Goal: Check status: Check status

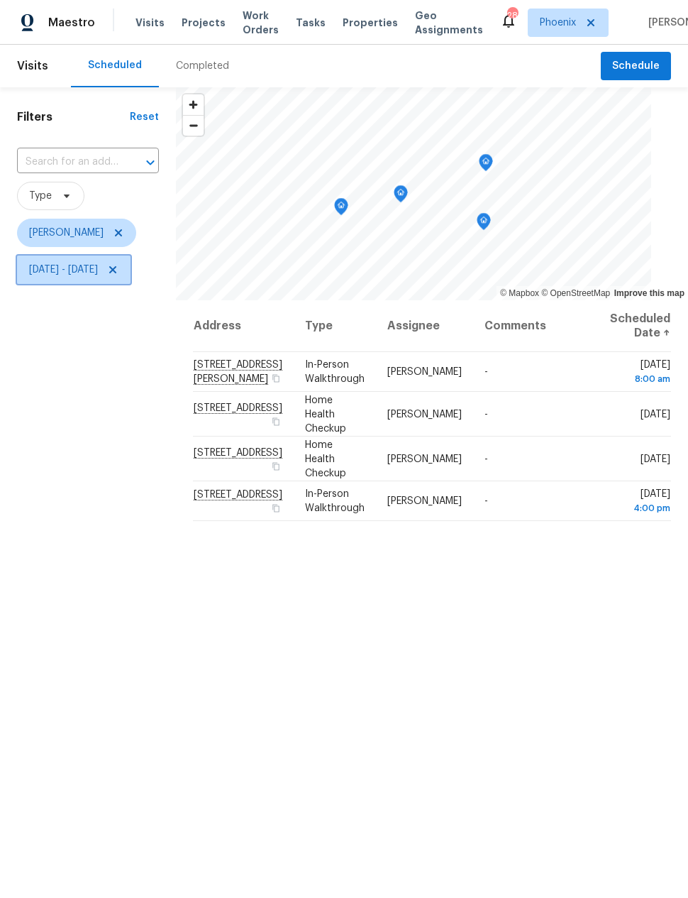
click at [81, 275] on span "Sun, Sep 07 - Tue, Sep 16" at bounding box center [63, 270] width 69 height 14
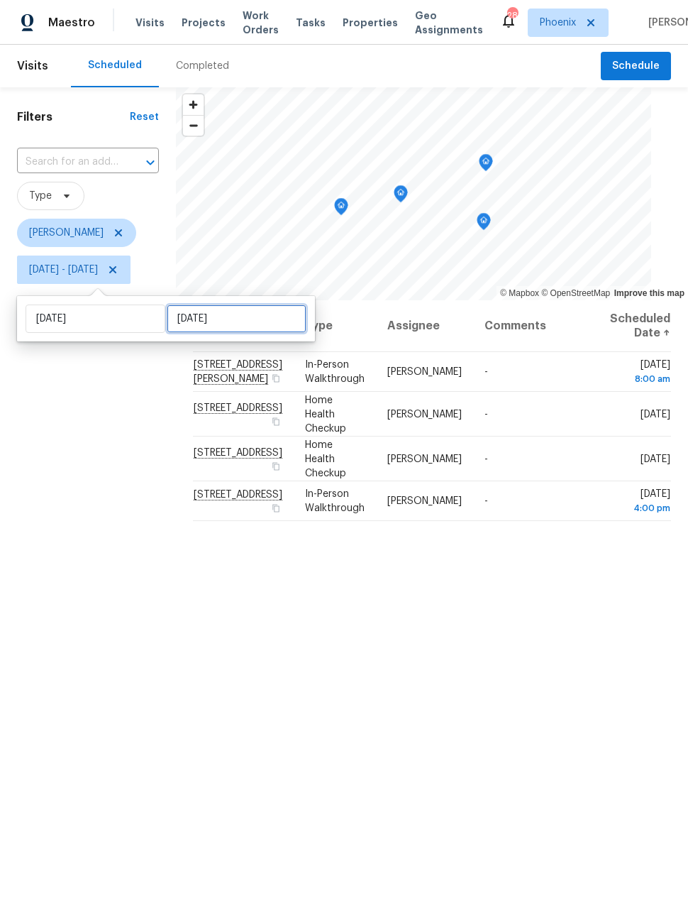
click at [199, 326] on input "Tue, Sep 16" at bounding box center [237, 318] width 140 height 28
select select "8"
select select "2025"
select select "9"
select select "2025"
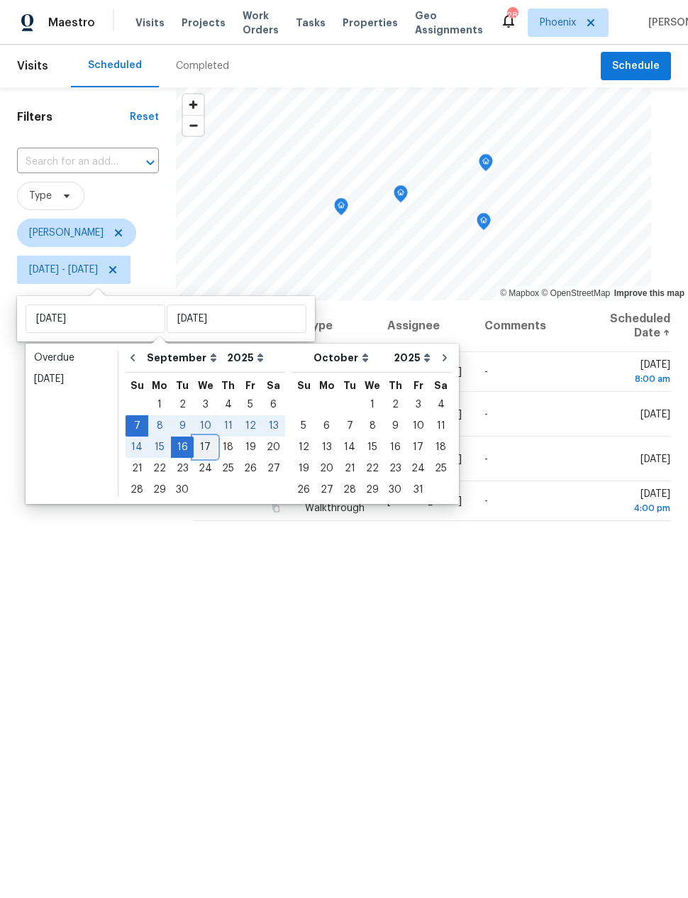
click at [200, 447] on div "17" at bounding box center [205, 447] width 23 height 20
type input "Wed, Sep 17"
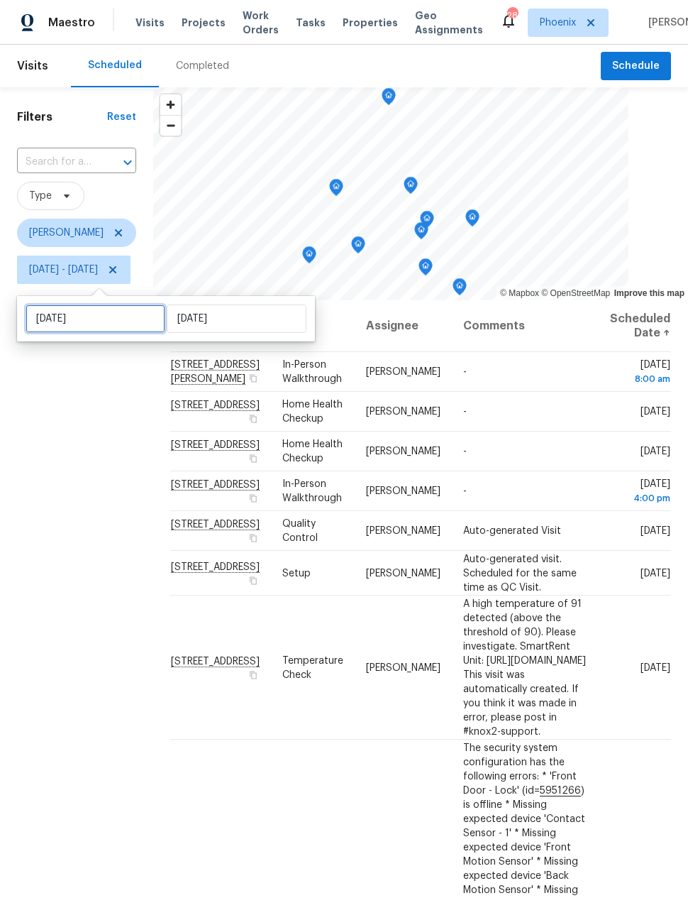
click at [74, 316] on input "Sun, Sep 07" at bounding box center [96, 318] width 140 height 28
select select "8"
select select "2025"
select select "9"
select select "2025"
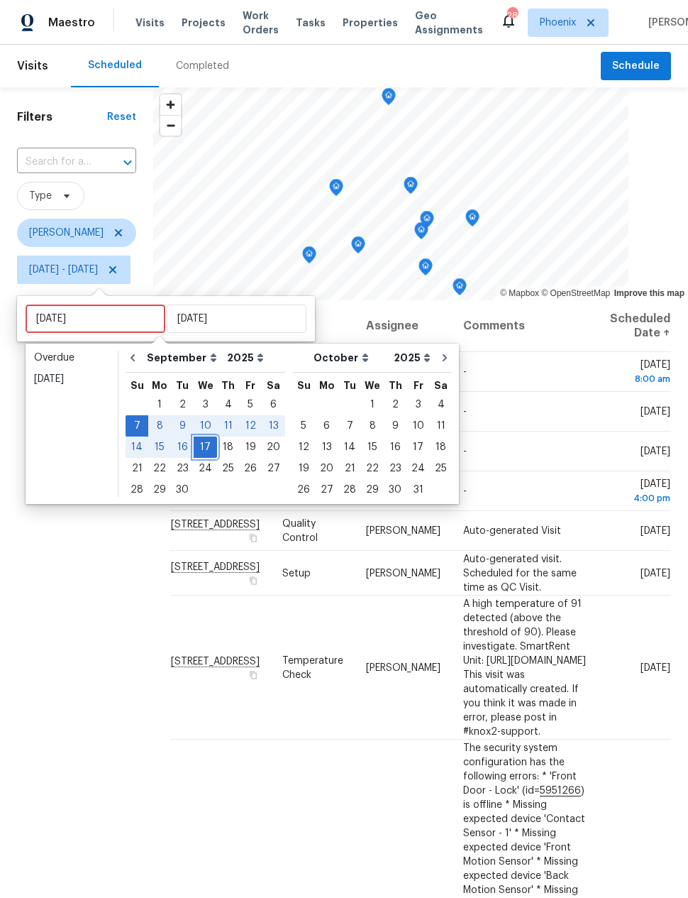
click at [202, 446] on div "17" at bounding box center [205, 447] width 23 height 20
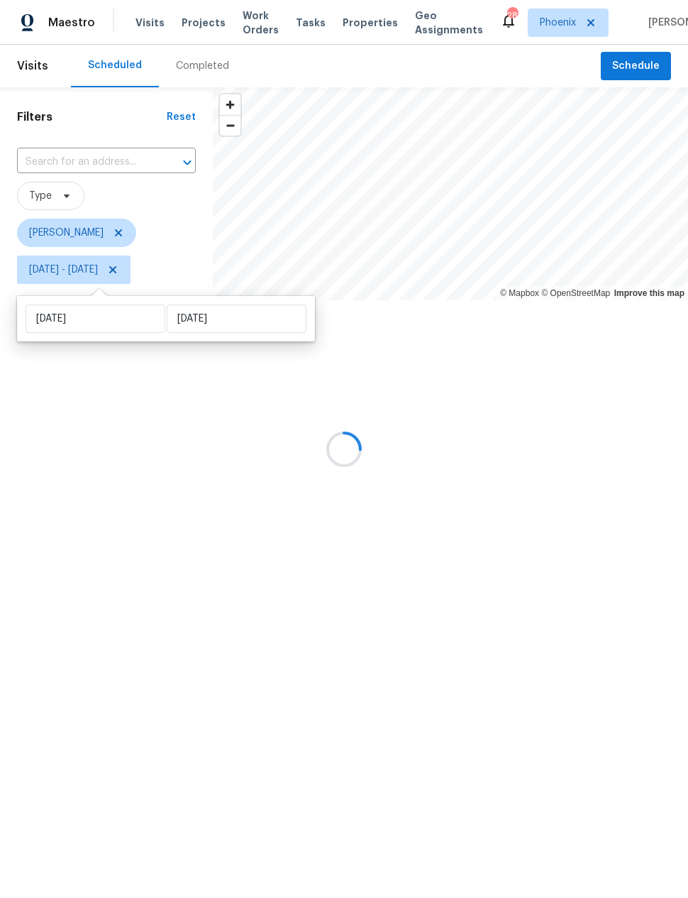
type input "Wed, Sep 17"
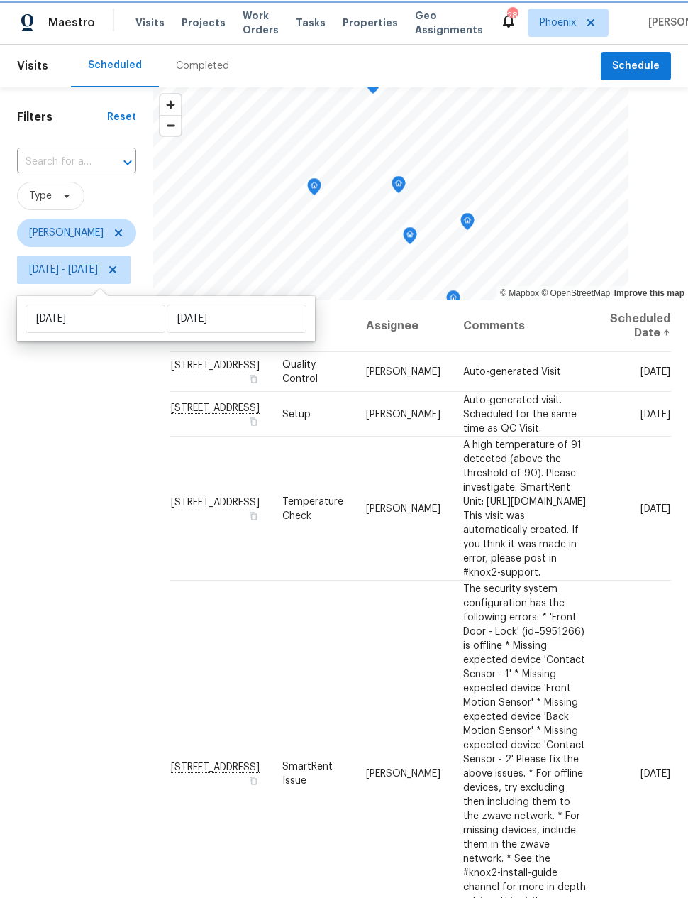
click at [416, 232] on icon "Map marker" at bounding box center [410, 236] width 13 height 16
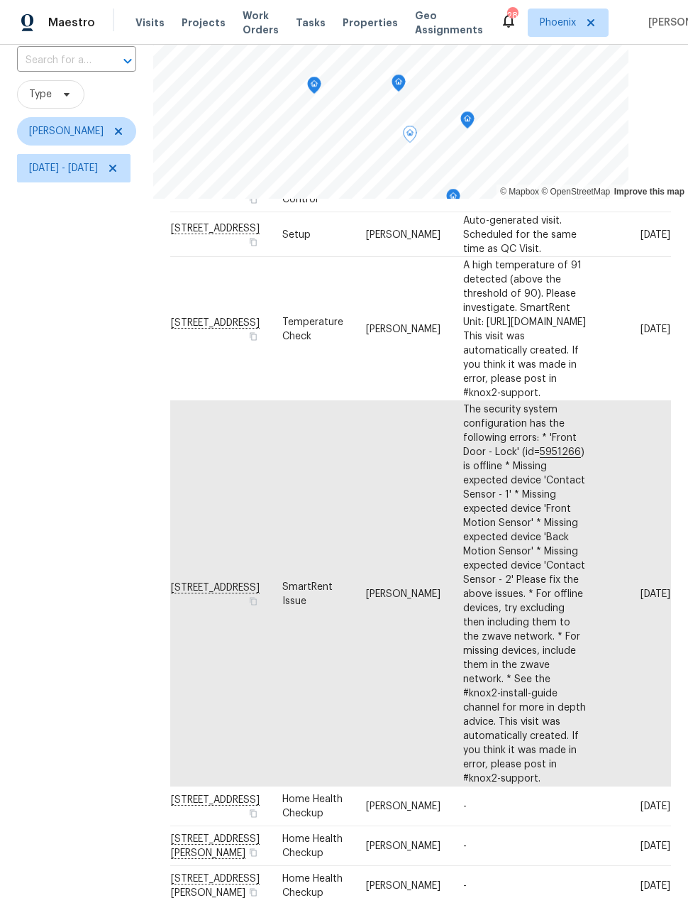
scroll to position [78, 60]
click at [0, 0] on icon at bounding box center [0, 0] width 0 height 0
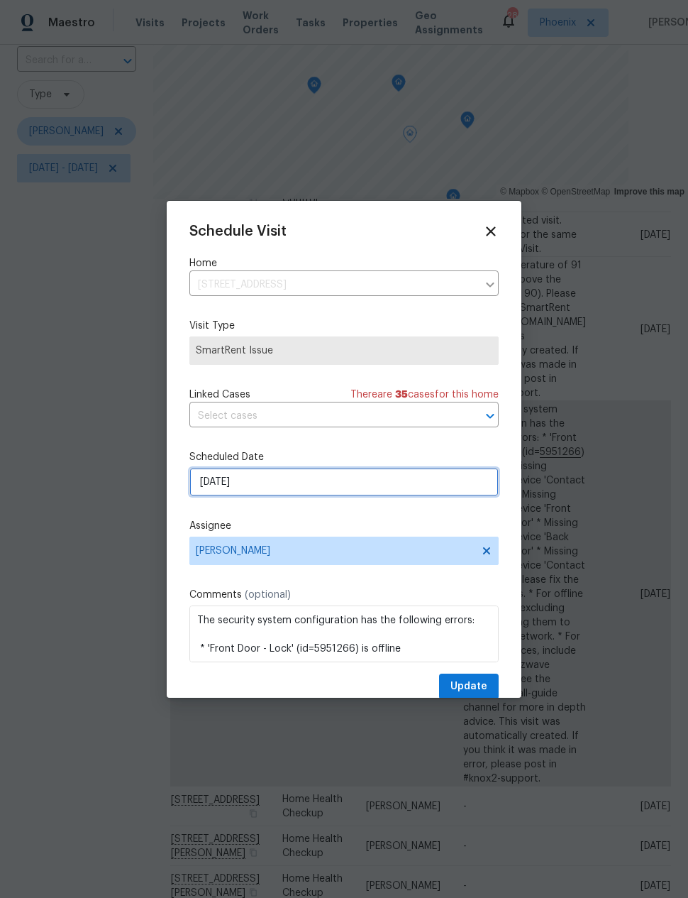
click at [211, 486] on input "9/17/2025" at bounding box center [343, 482] width 309 height 28
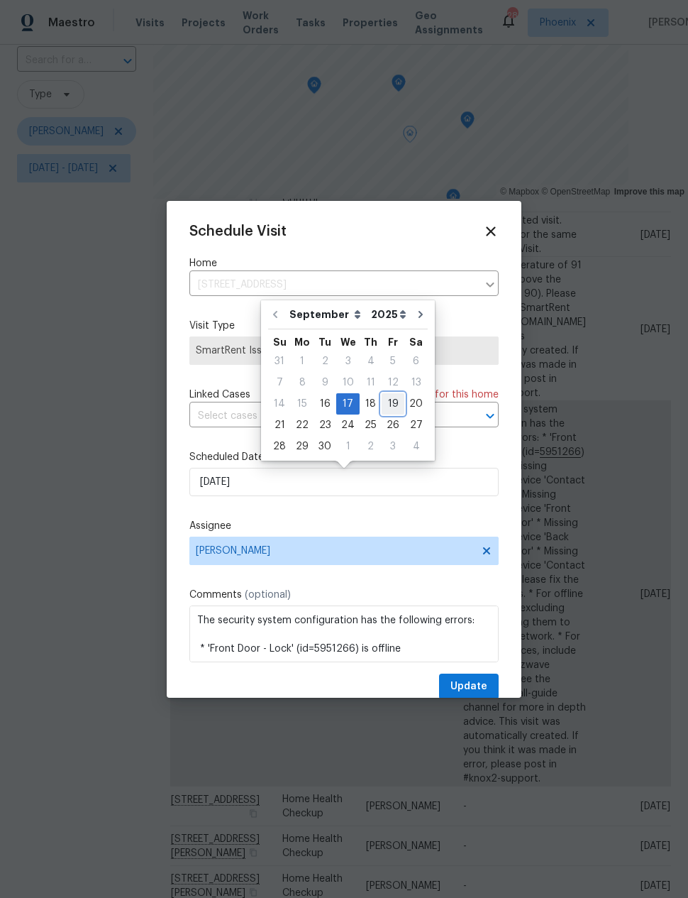
click at [391, 397] on div "19" at bounding box center [393, 404] width 23 height 20
type input "9/19/2025"
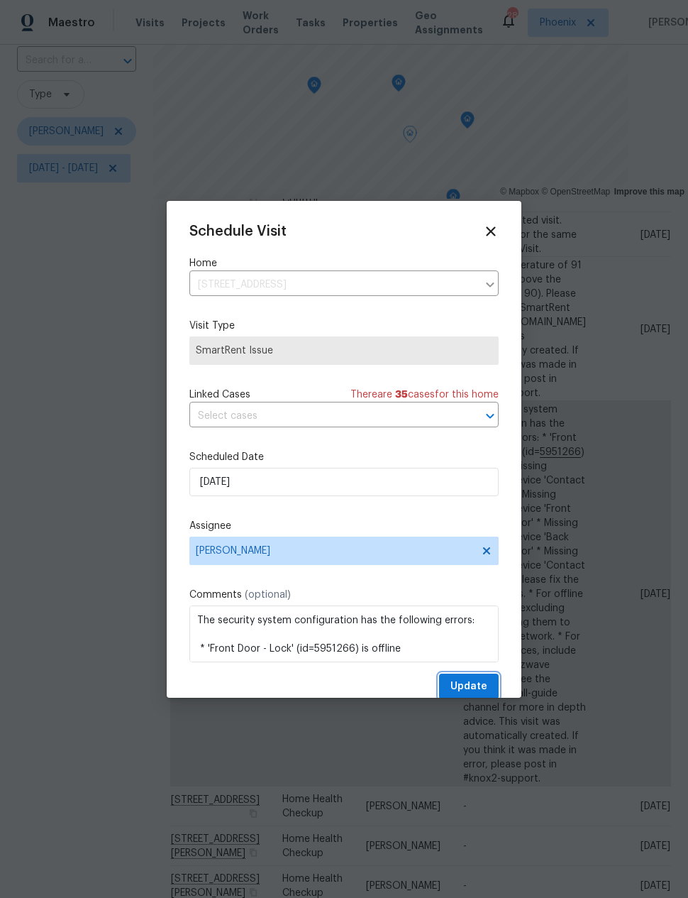
click at [469, 685] on span "Update" at bounding box center [469, 687] width 37 height 18
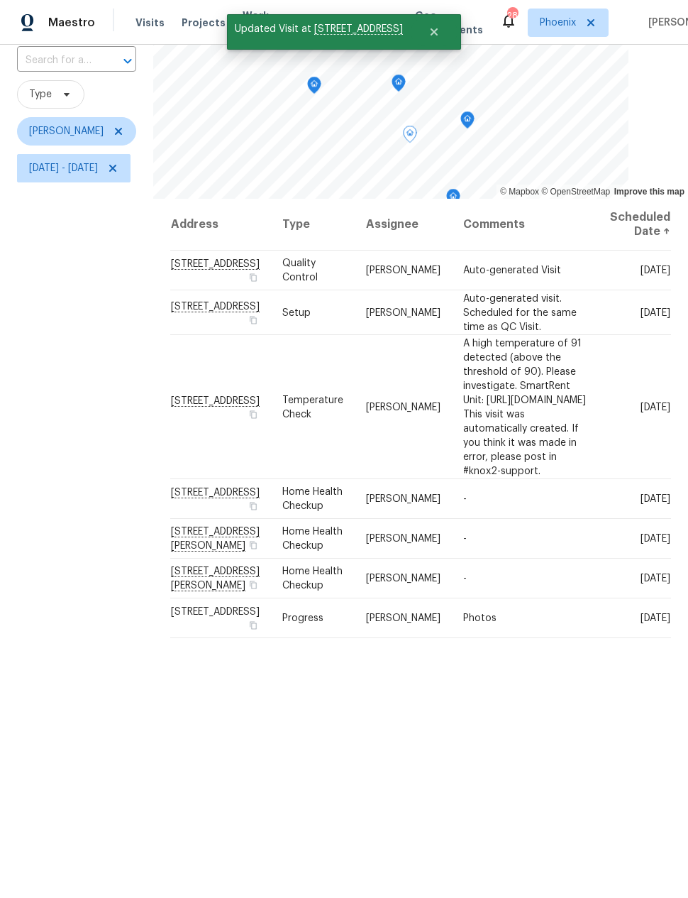
scroll to position [0, 60]
click at [0, 0] on icon at bounding box center [0, 0] width 0 height 0
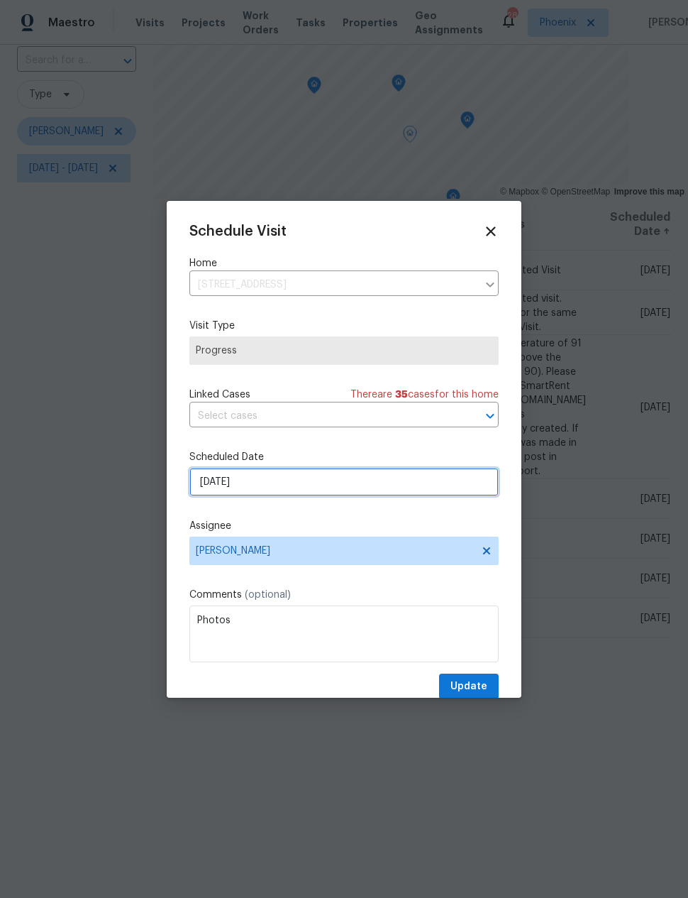
click at [210, 485] on input "9/17/2025" at bounding box center [343, 482] width 309 height 28
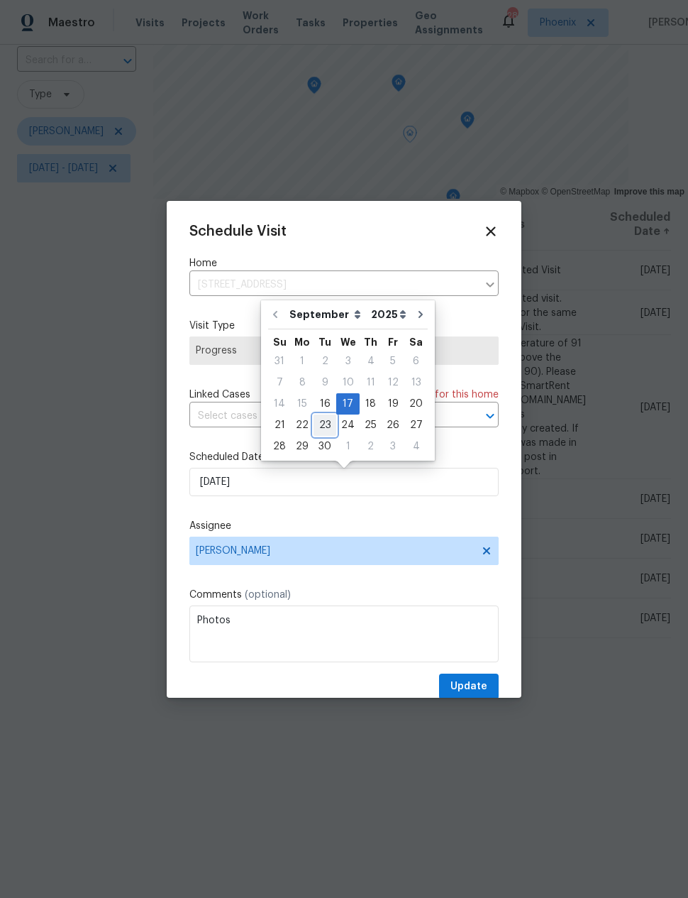
click at [317, 420] on div "23" at bounding box center [325, 425] width 23 height 20
type input "9/23/2025"
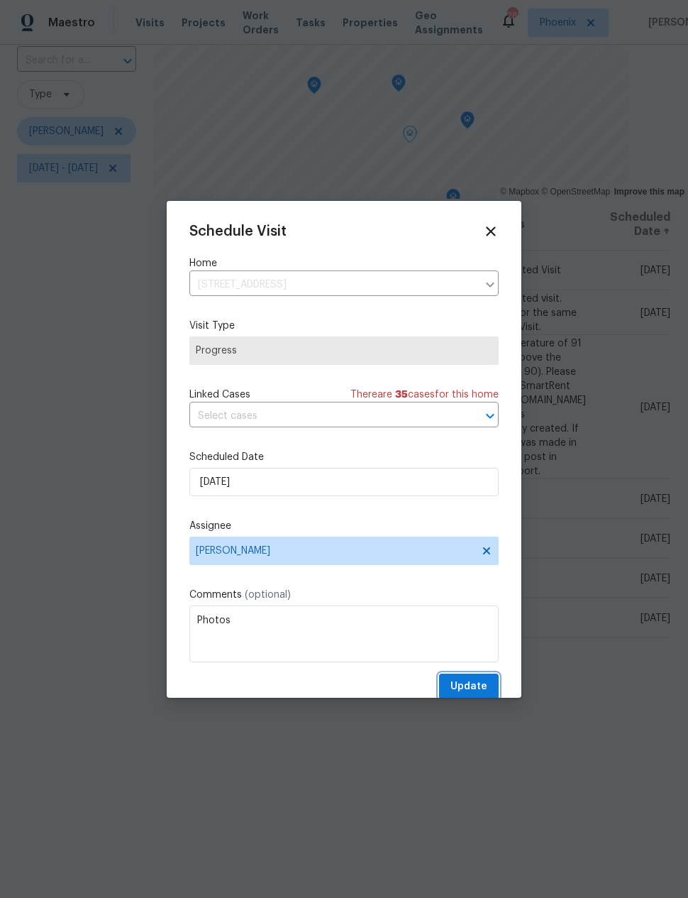
click at [474, 686] on span "Update" at bounding box center [469, 687] width 37 height 18
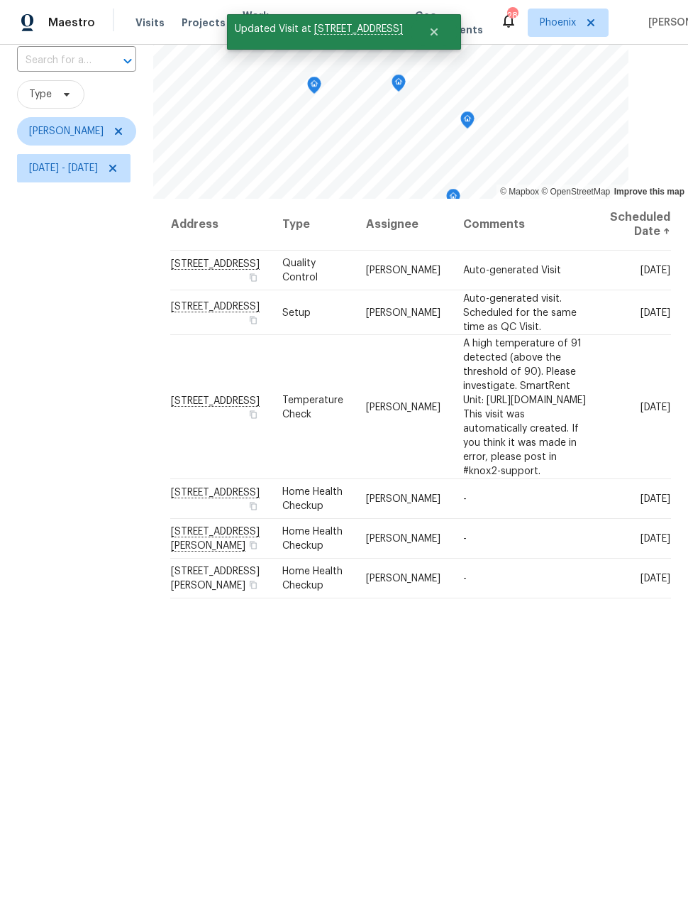
click at [94, 511] on div "Filters Reset ​ Type Nick Pulliam Wed, Sep 17 - Wed, Sep 17" at bounding box center [76, 451] width 153 height 931
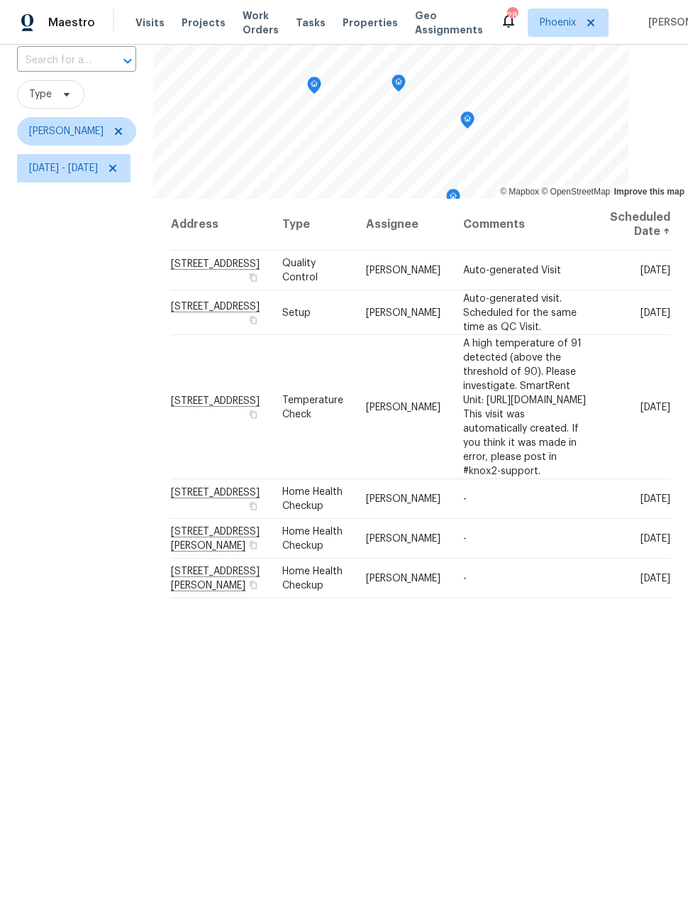
scroll to position [0, 0]
click at [92, 175] on span "Wed, Sep 17 - Wed, Sep 17" at bounding box center [63, 168] width 69 height 14
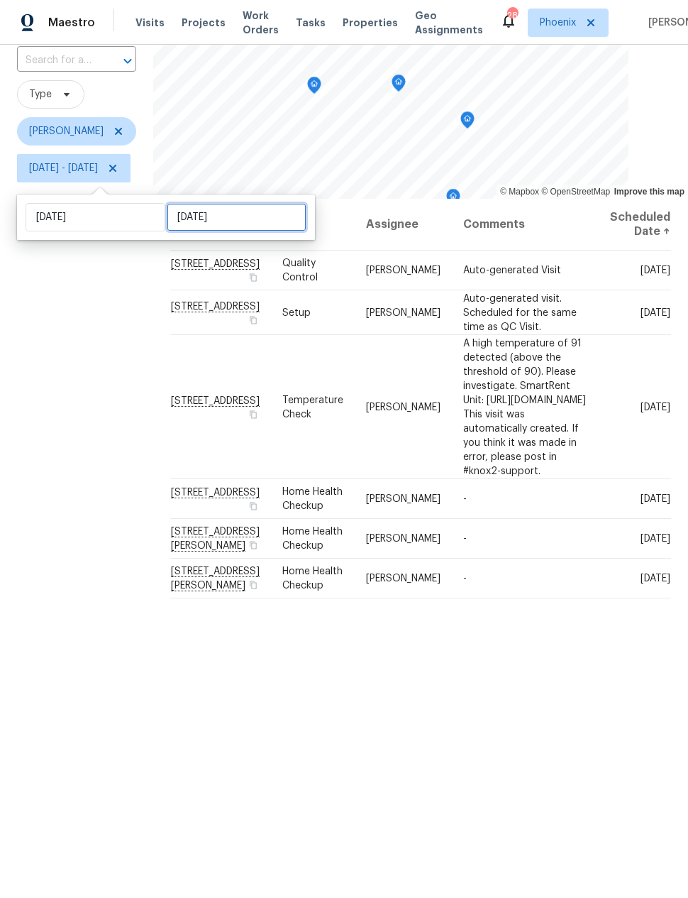
click at [187, 218] on input "Wed, Sep 17" at bounding box center [237, 217] width 140 height 28
select select "8"
select select "2025"
select select "9"
select select "2025"
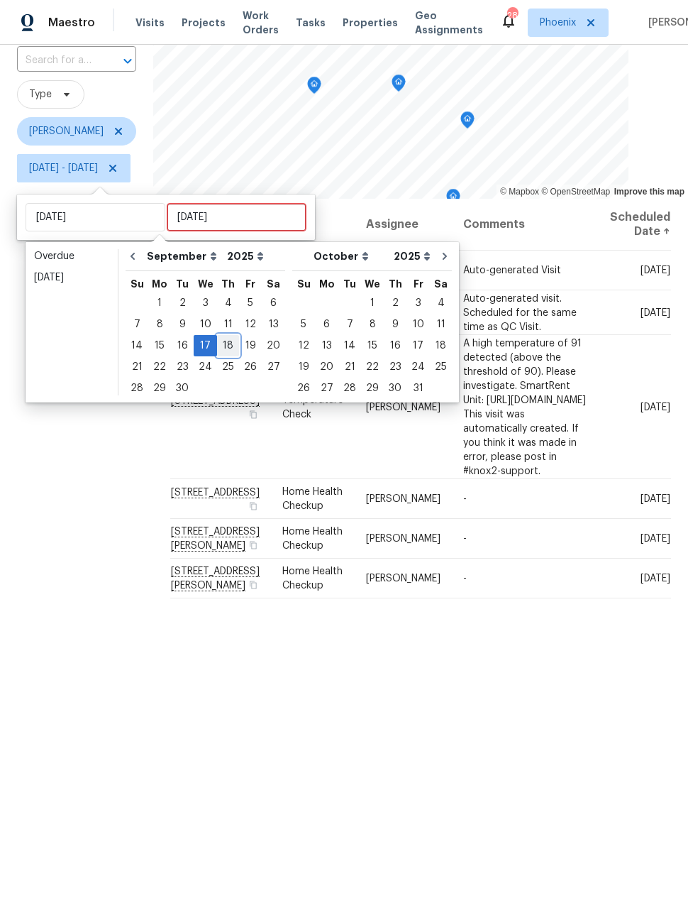
click at [224, 344] on div "18" at bounding box center [228, 346] width 22 height 20
type input "Thu, Sep 18"
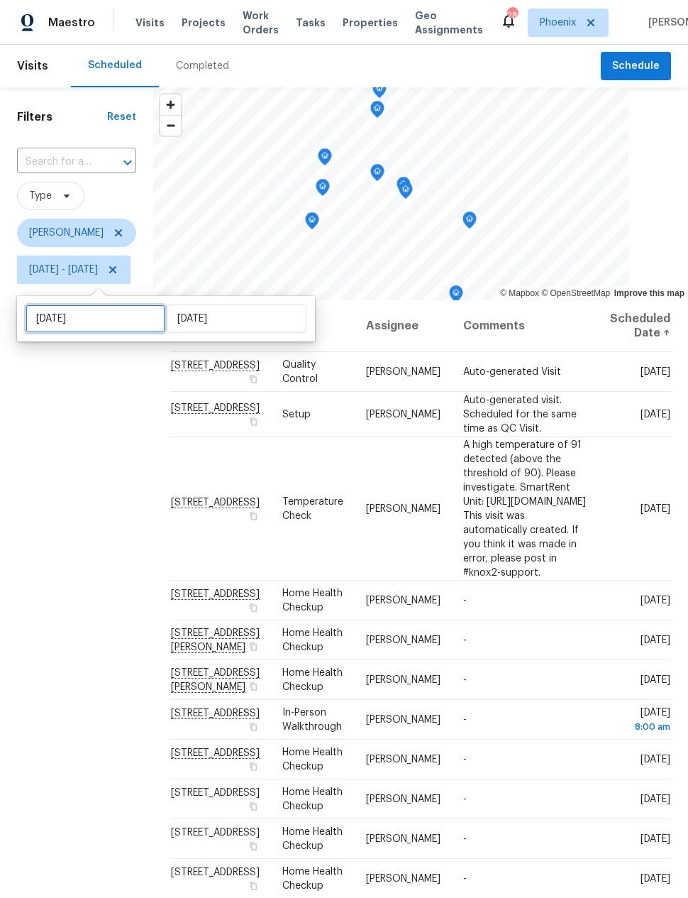
click at [85, 316] on input "Wed, Sep 17" at bounding box center [96, 318] width 140 height 28
select select "8"
select select "2025"
select select "9"
select select "2025"
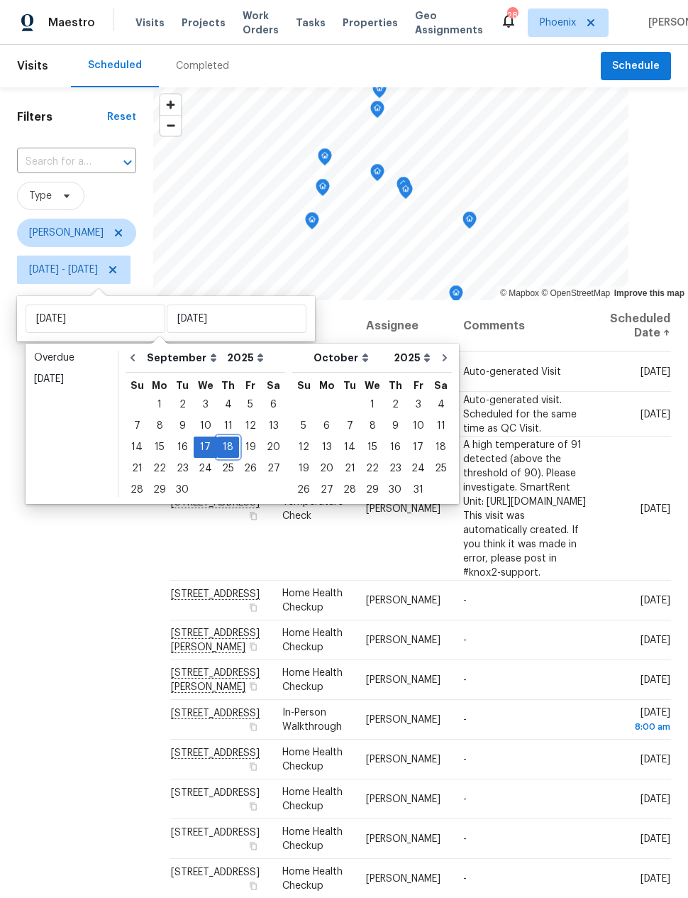
click at [223, 442] on div "18" at bounding box center [228, 447] width 22 height 20
type input "Thu, Sep 18"
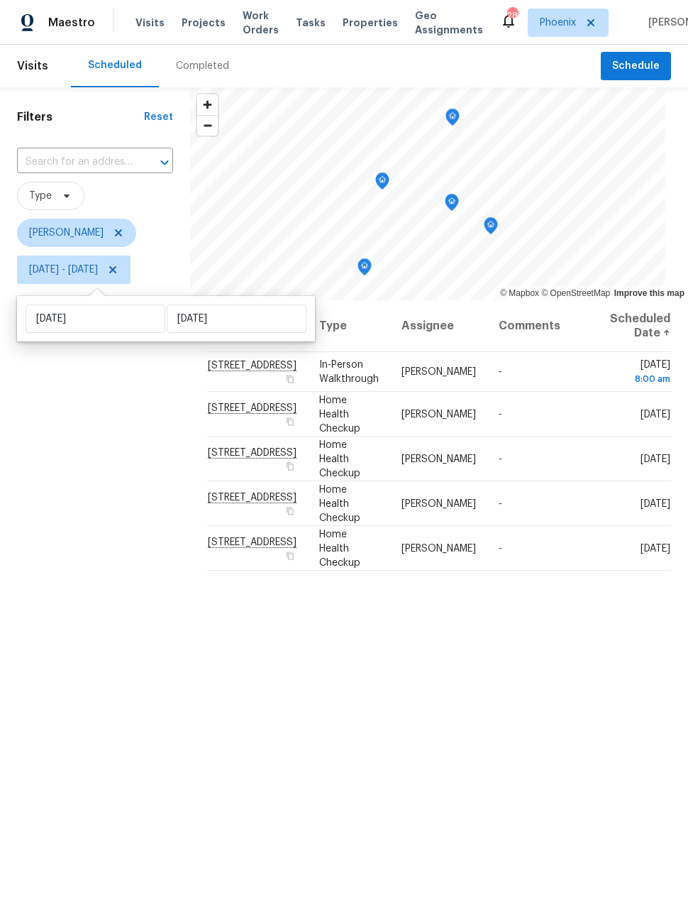
click at [112, 473] on div "Filters Reset ​ Type Nick Pulliam Thu, Sep 18 - Thu, Sep 18" at bounding box center [95, 552] width 190 height 931
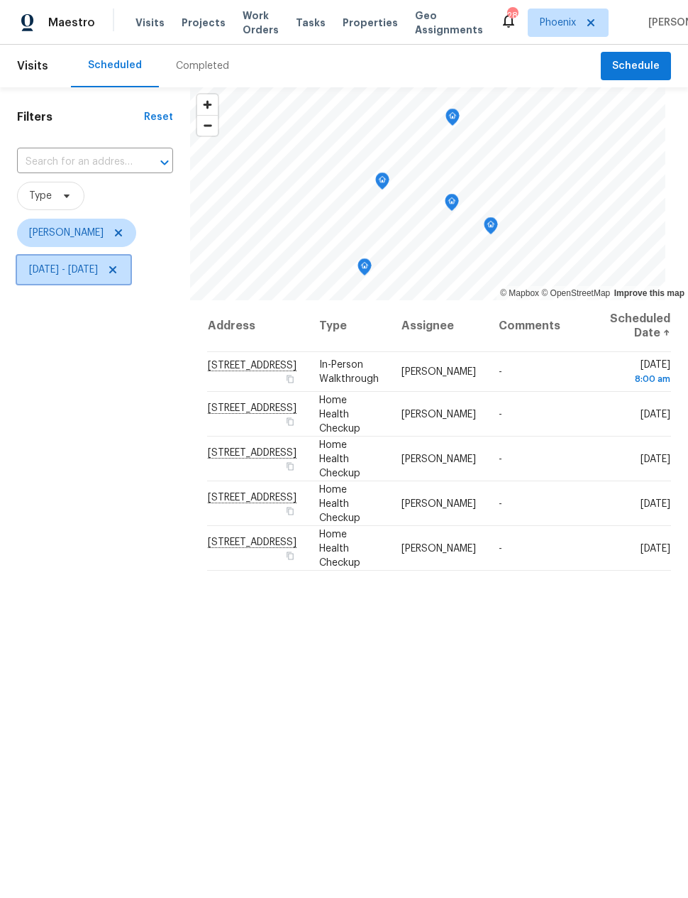
click at [98, 276] on span "Thu, Sep 18 - Thu, Sep 18" at bounding box center [63, 270] width 69 height 14
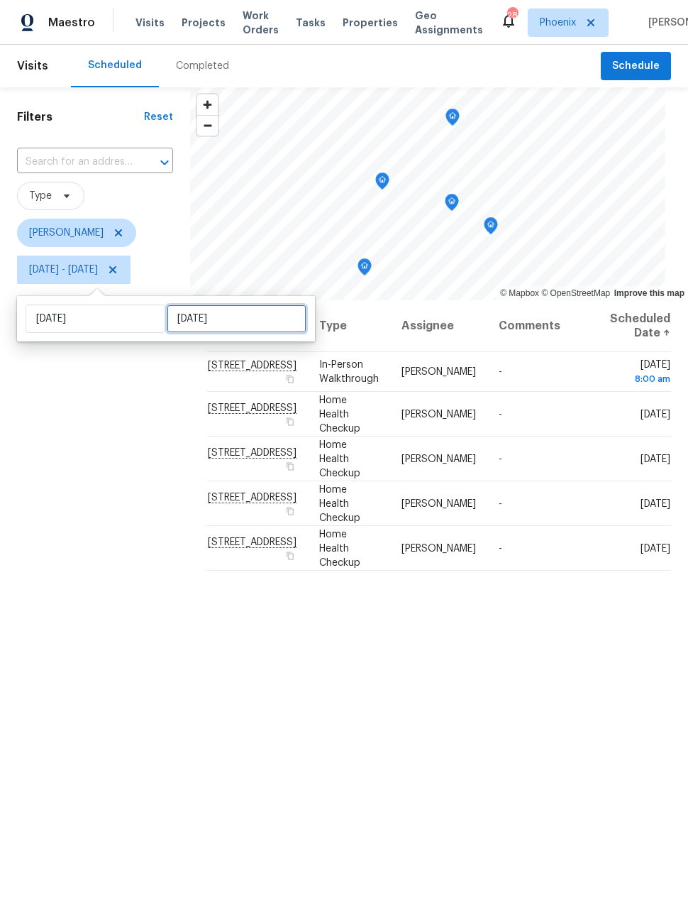
click at [209, 322] on input "Thu, Sep 18" at bounding box center [237, 318] width 140 height 28
select select "8"
select select "2025"
select select "9"
select select "2025"
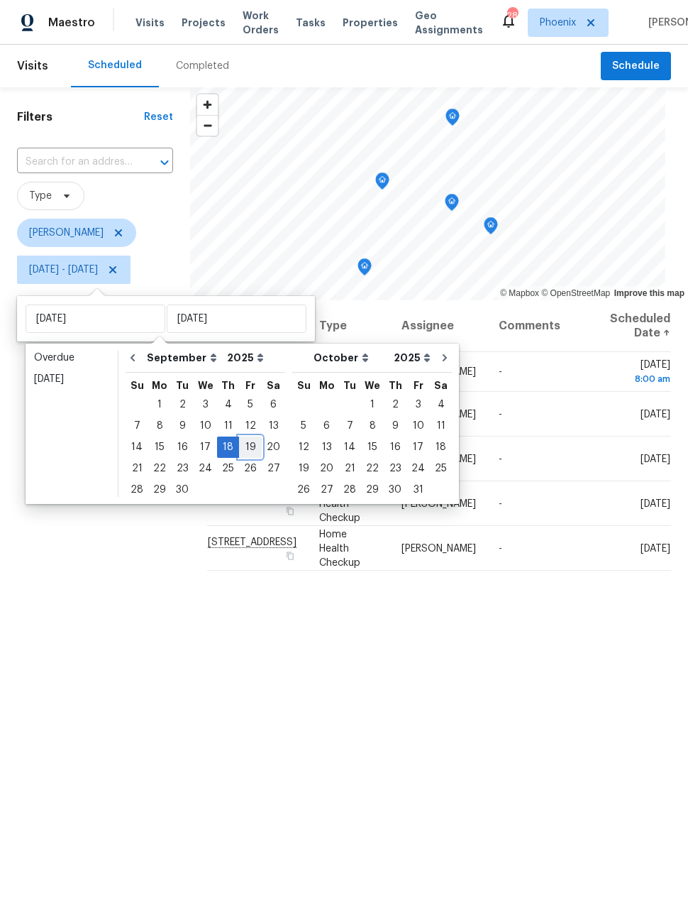
click at [244, 443] on div "19" at bounding box center [250, 447] width 23 height 20
type input "Fri, Sep 19"
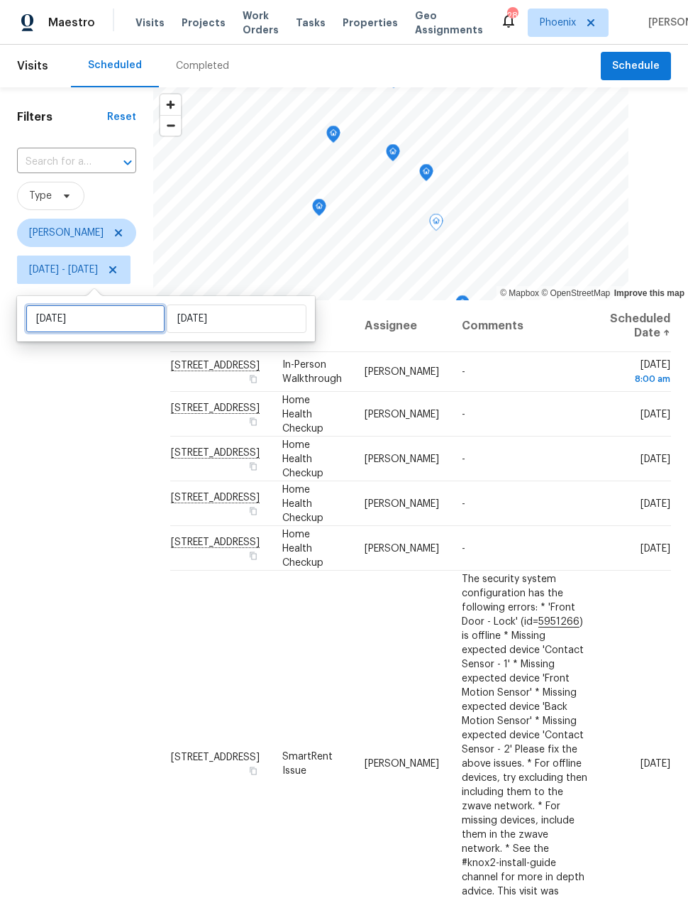
click at [79, 313] on input "Thu, Sep 18" at bounding box center [96, 318] width 140 height 28
select select "8"
select select "2025"
select select "9"
select select "2025"
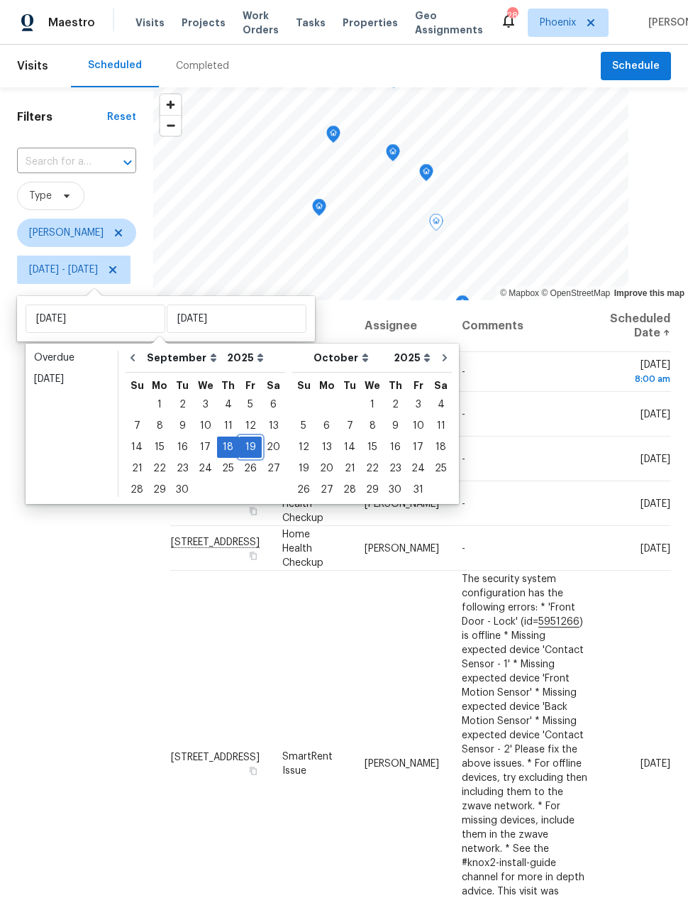
click at [245, 440] on div "19" at bounding box center [250, 447] width 23 height 20
type input "Fri, Sep 19"
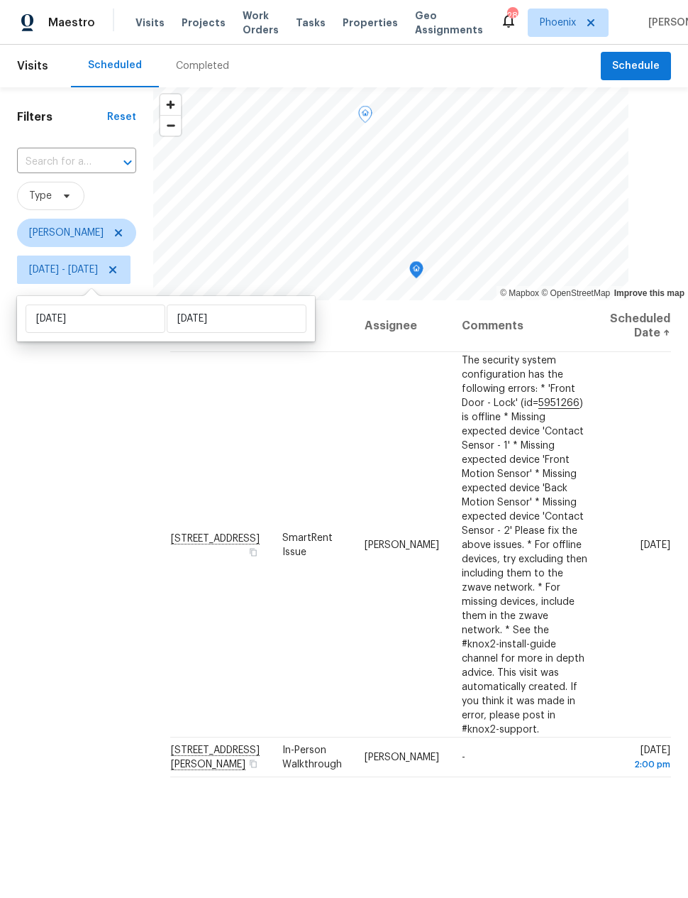
click at [121, 492] on div "Filters Reset ​ Type Nick Pulliam Fri, Sep 19 - Fri, Sep 19" at bounding box center [76, 552] width 153 height 931
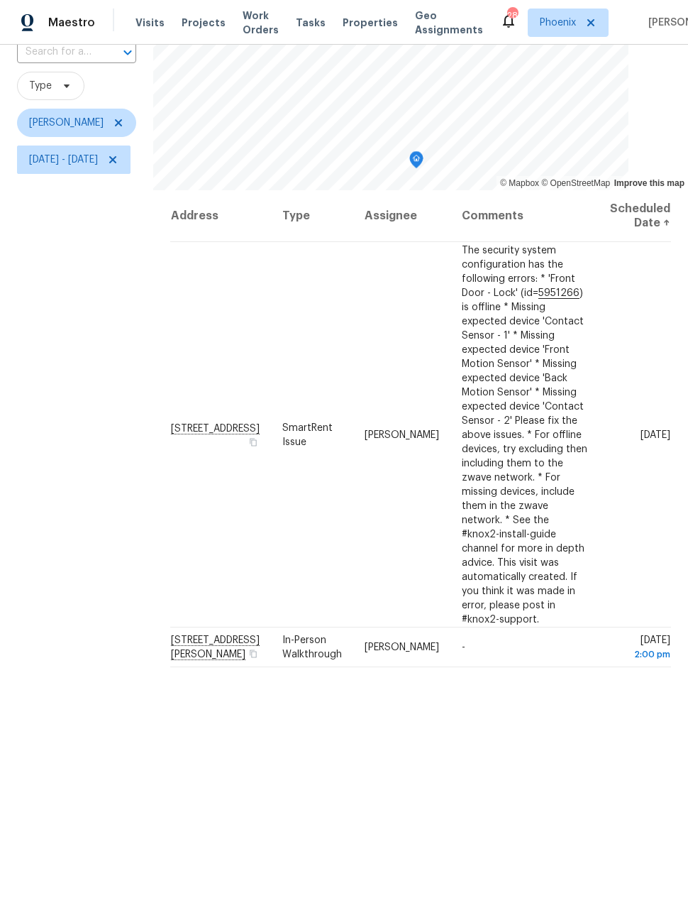
scroll to position [109, 0]
click at [0, 0] on icon at bounding box center [0, 0] width 0 height 0
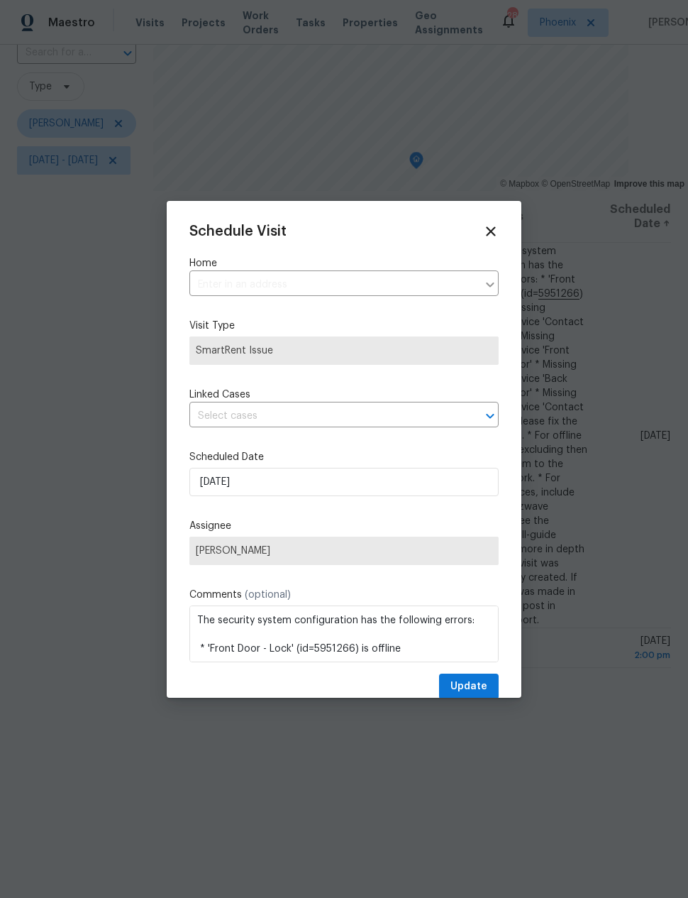
type input "[STREET_ADDRESS]"
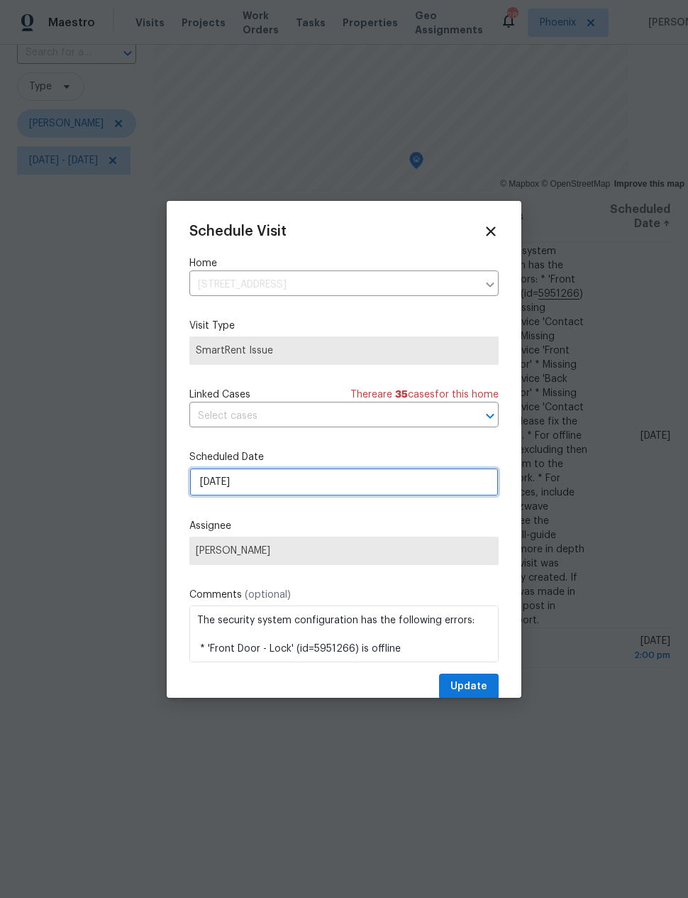
click at [204, 486] on input "9/19/2025" at bounding box center [343, 482] width 309 height 28
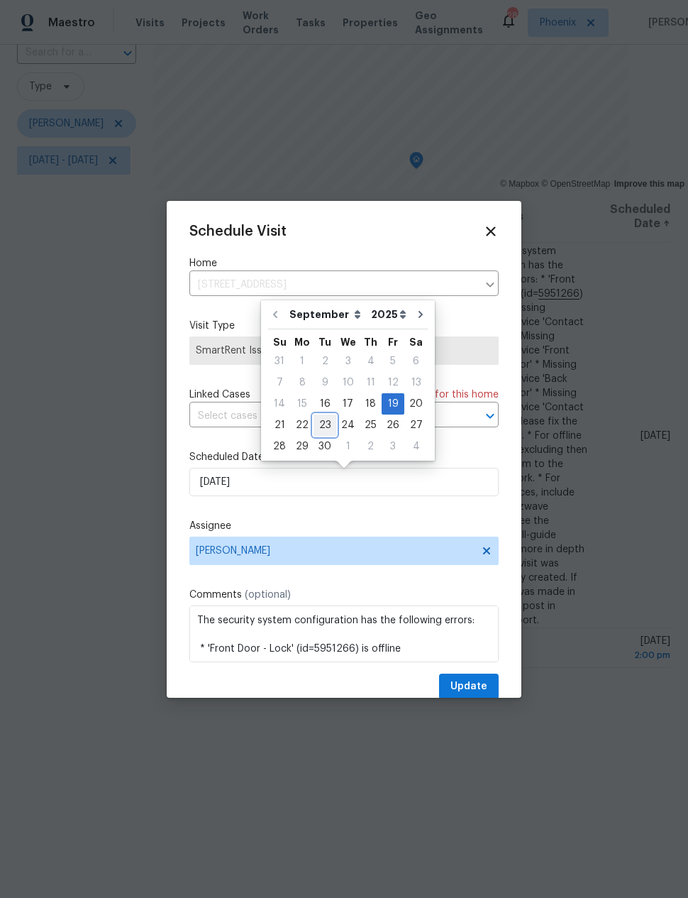
click at [319, 421] on div "23" at bounding box center [325, 425] width 23 height 20
type input "9/23/2025"
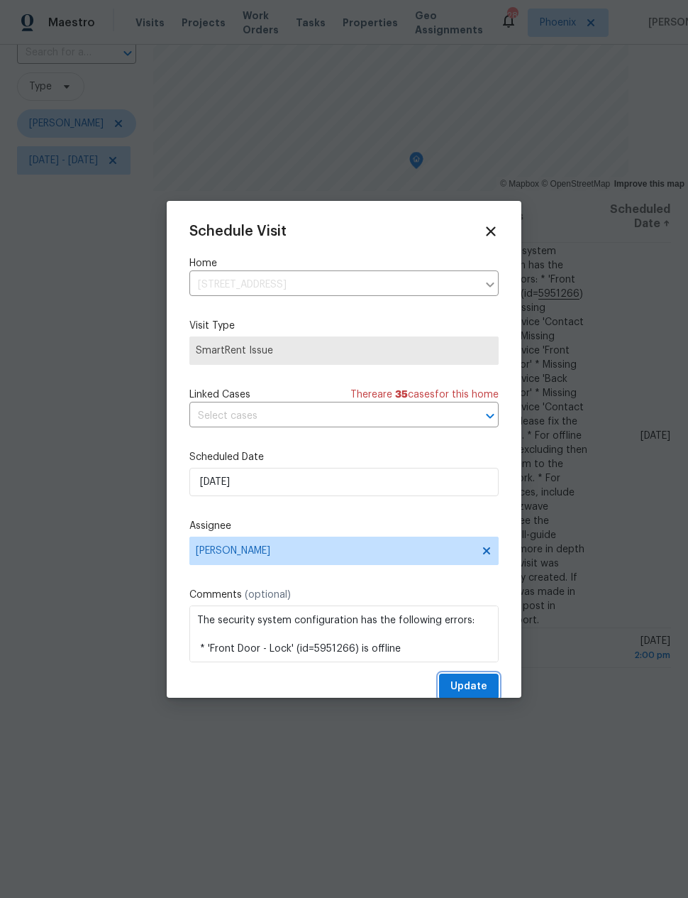
click at [484, 683] on span "Update" at bounding box center [469, 687] width 37 height 18
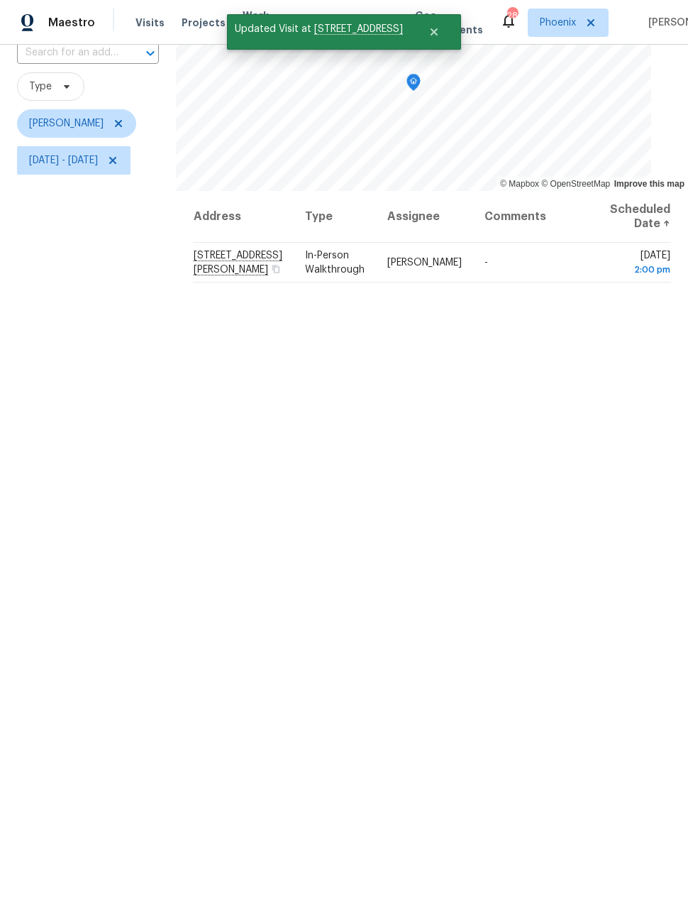
click at [145, 490] on div "Filters Reset ​ Type Nick Pulliam Fri, Sep 19 - Fri, Sep 19" at bounding box center [88, 443] width 176 height 931
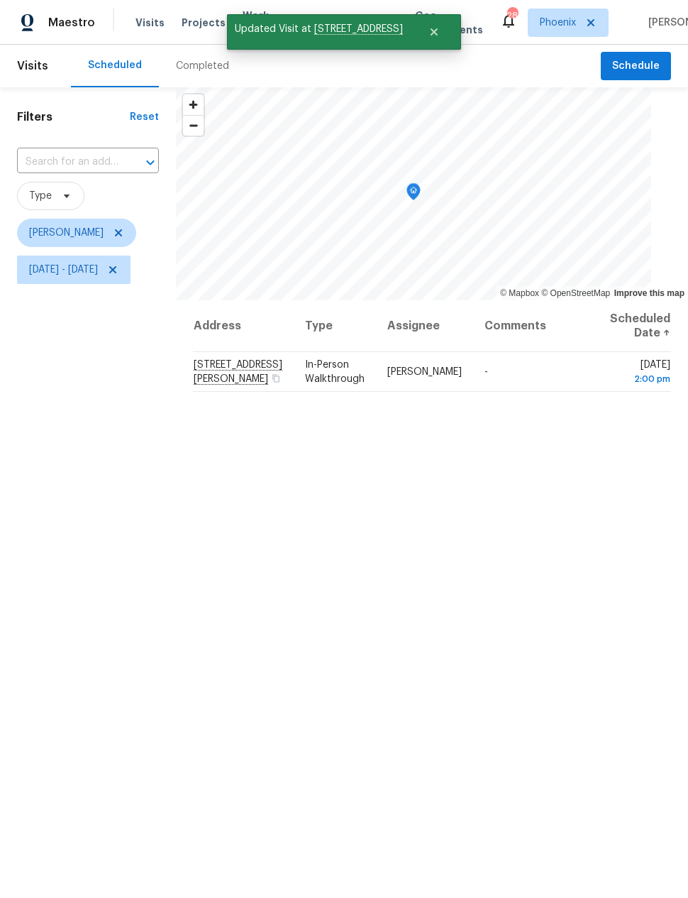
scroll to position [0, 0]
click at [95, 272] on span "Fri, Sep 19 - Fri, Sep 19" at bounding box center [63, 270] width 69 height 14
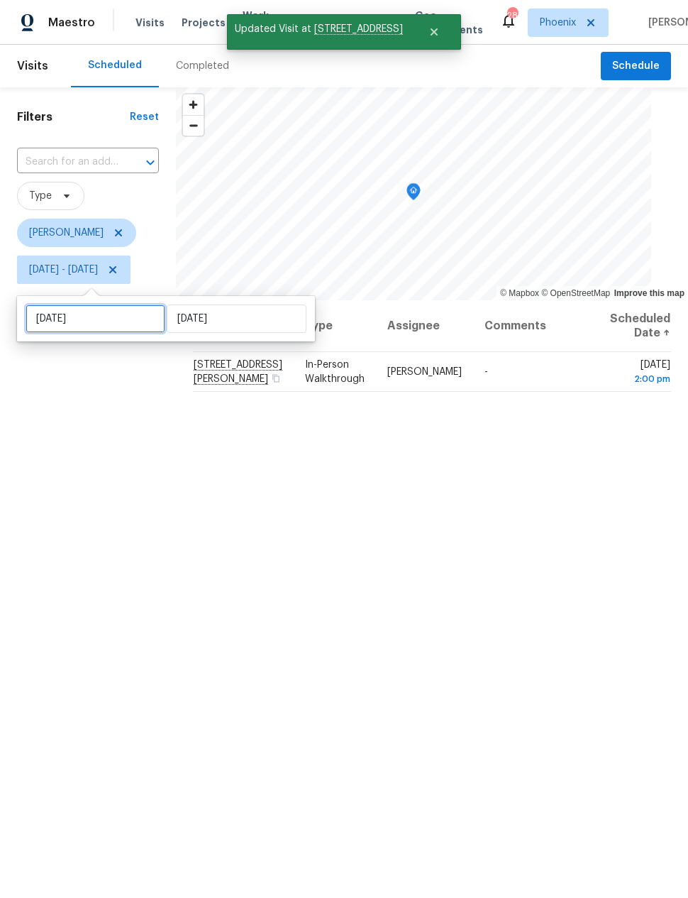
click at [78, 324] on input "Fri, Sep 19" at bounding box center [96, 318] width 140 height 28
select select "8"
select select "2025"
select select "9"
select select "2025"
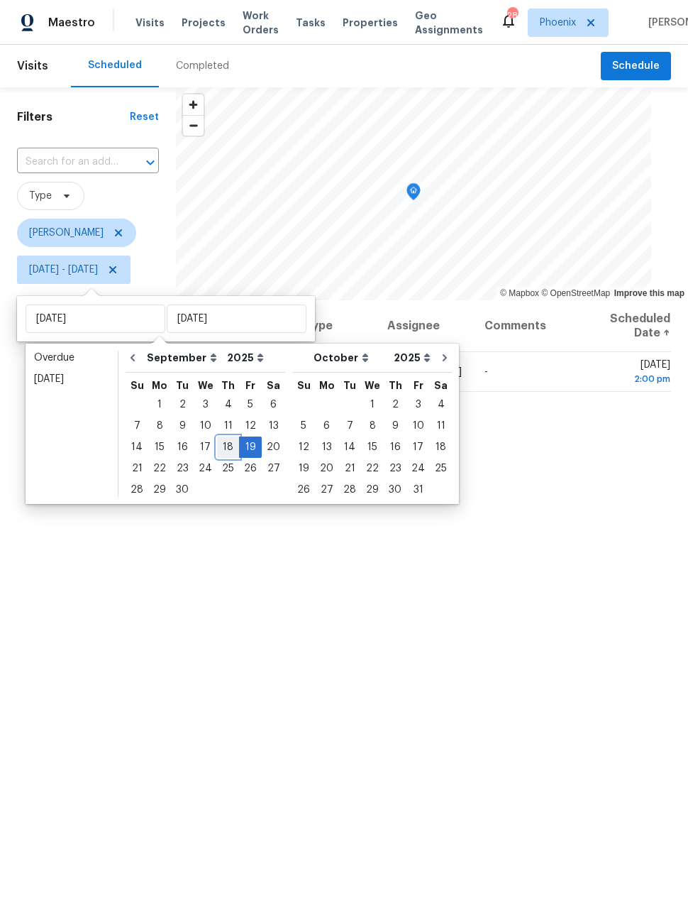
click at [227, 443] on div "18" at bounding box center [228, 447] width 22 height 20
type input "Thu, Sep 18"
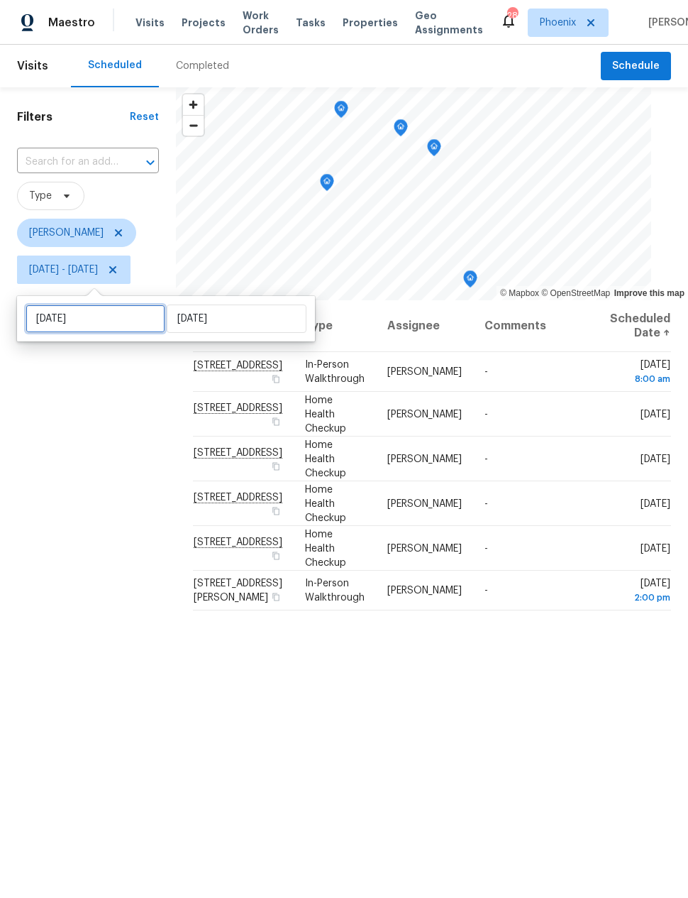
click at [69, 321] on input "Thu, Sep 18" at bounding box center [96, 318] width 140 height 28
select select "8"
select select "2025"
select select "9"
select select "2025"
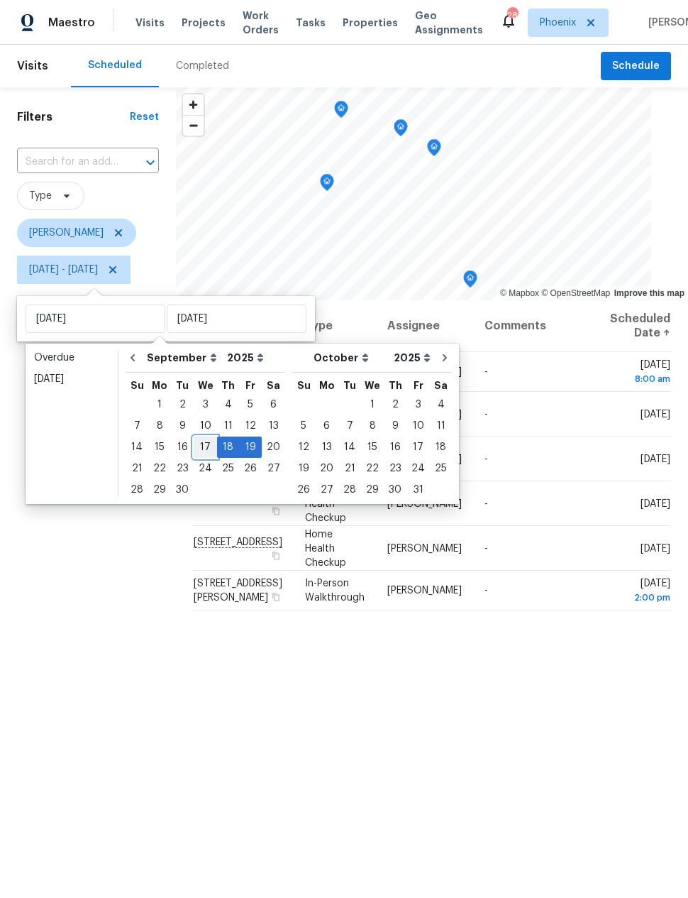
click at [199, 444] on div "17" at bounding box center [205, 447] width 23 height 20
type input "Wed, Sep 17"
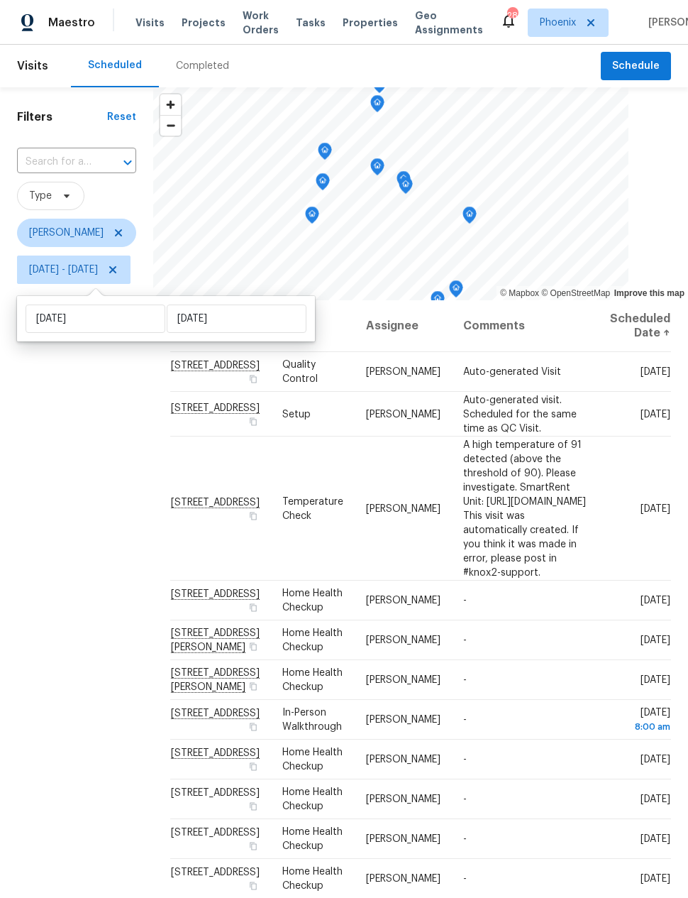
click at [111, 477] on div "Filters Reset ​ Type Nick Pulliam Wed, Sep 17 - Fri, Sep 19" at bounding box center [76, 552] width 153 height 931
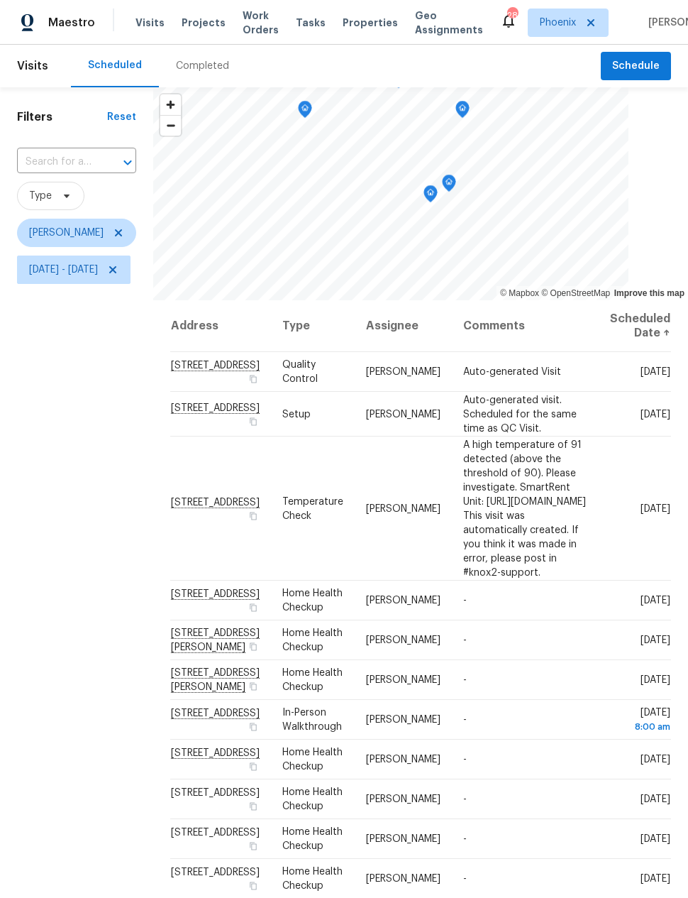
click at [438, 195] on icon "Map marker" at bounding box center [431, 194] width 14 height 18
click at [455, 180] on icon "Map marker" at bounding box center [449, 183] width 13 height 16
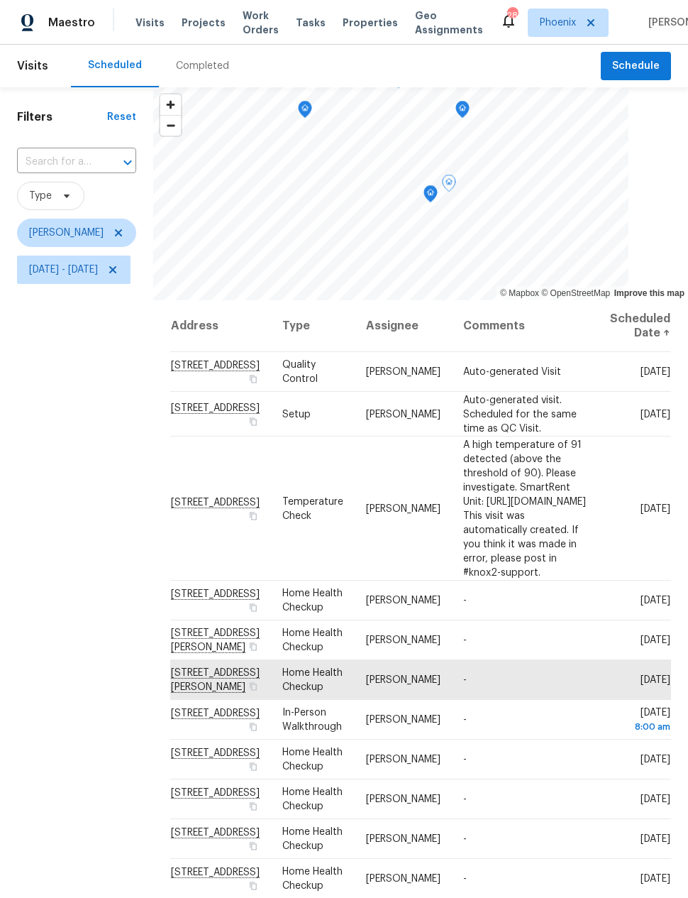
scroll to position [296, 51]
click at [0, 0] on icon at bounding box center [0, 0] width 0 height 0
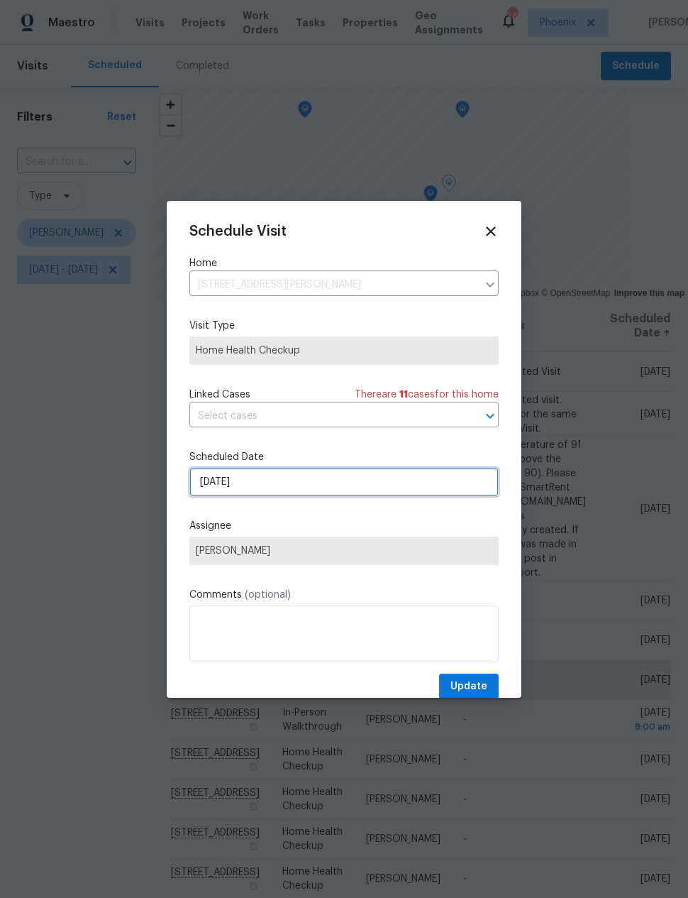
click at [207, 479] on input "9/17/2025" at bounding box center [343, 482] width 309 height 28
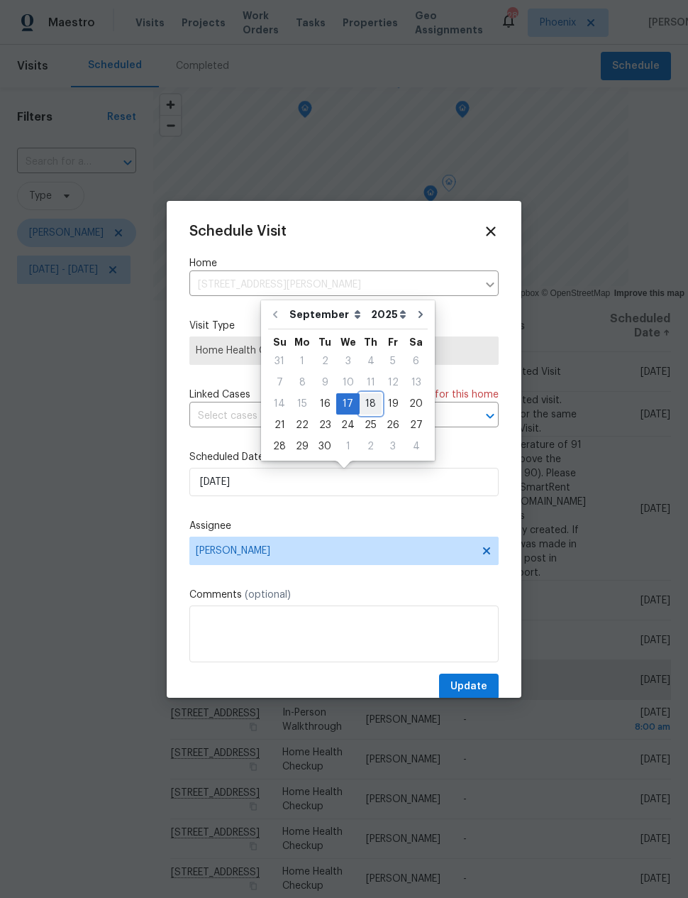
click at [365, 399] on div "18" at bounding box center [371, 404] width 22 height 20
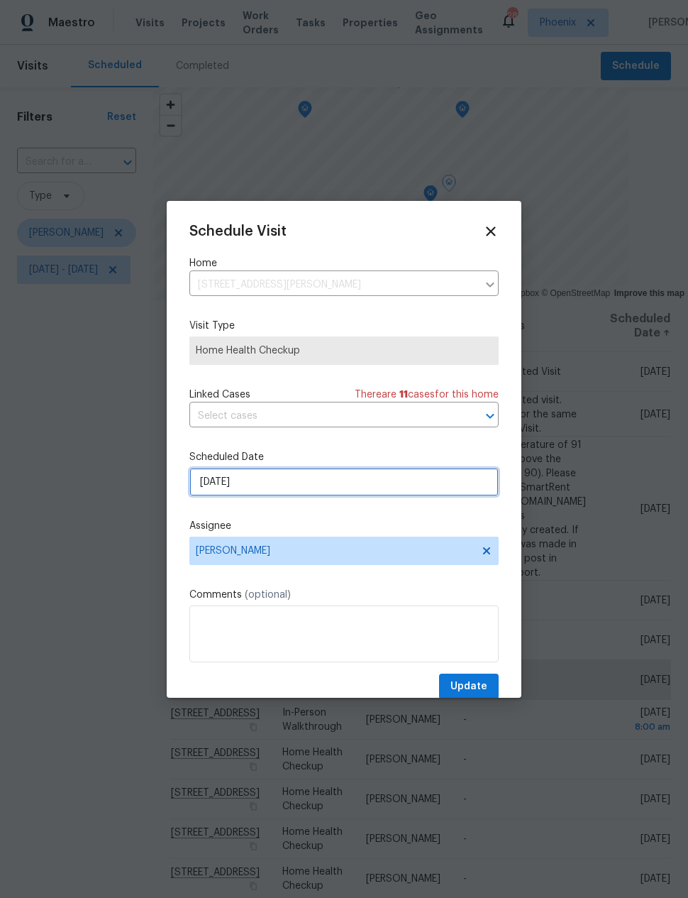
click at [219, 480] on input "9/18/2025" at bounding box center [343, 482] width 309 height 28
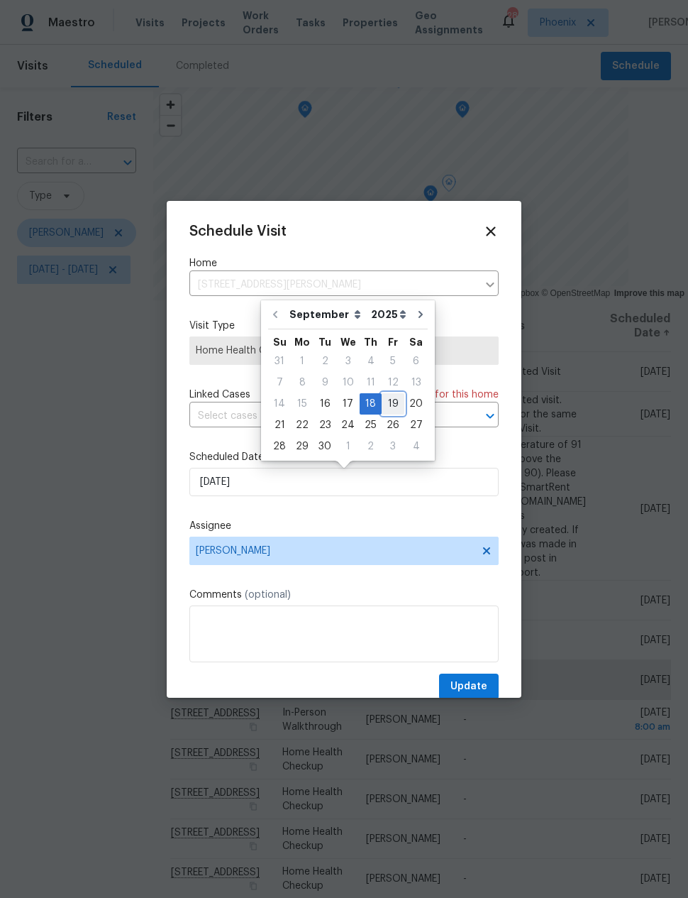
click at [386, 400] on div "19" at bounding box center [393, 404] width 23 height 20
type input "9/19/2025"
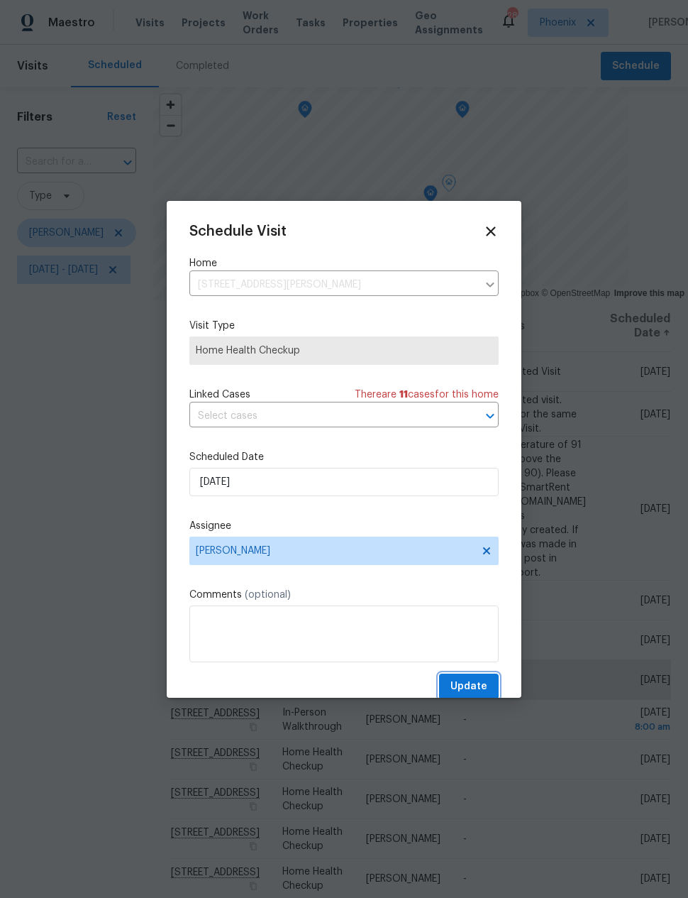
click at [475, 685] on span "Update" at bounding box center [469, 687] width 37 height 18
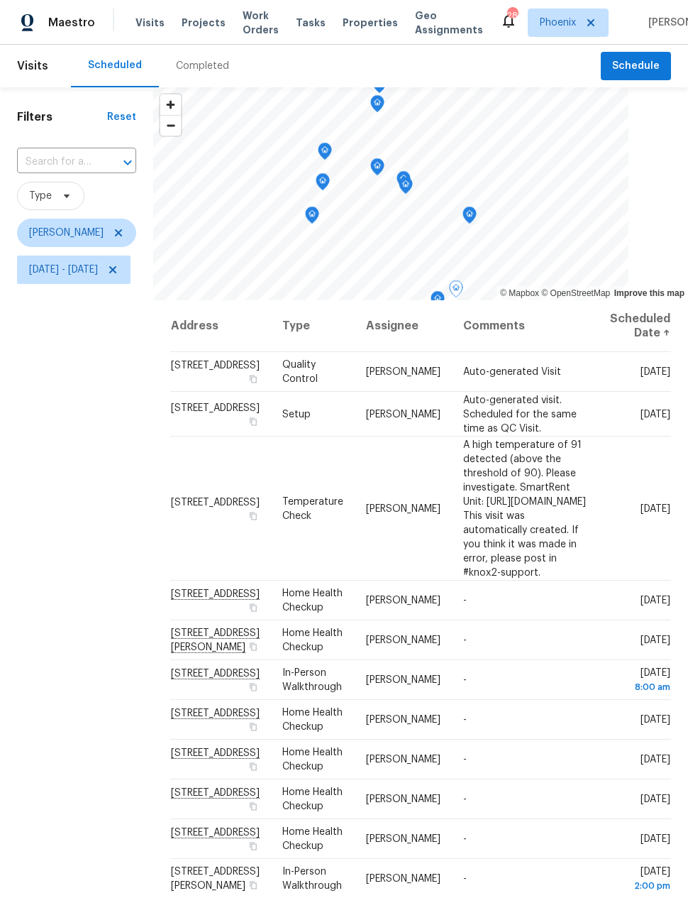
scroll to position [0, 0]
click at [84, 270] on span "Wed, Sep 17 - Fri, Sep 19" at bounding box center [63, 270] width 69 height 14
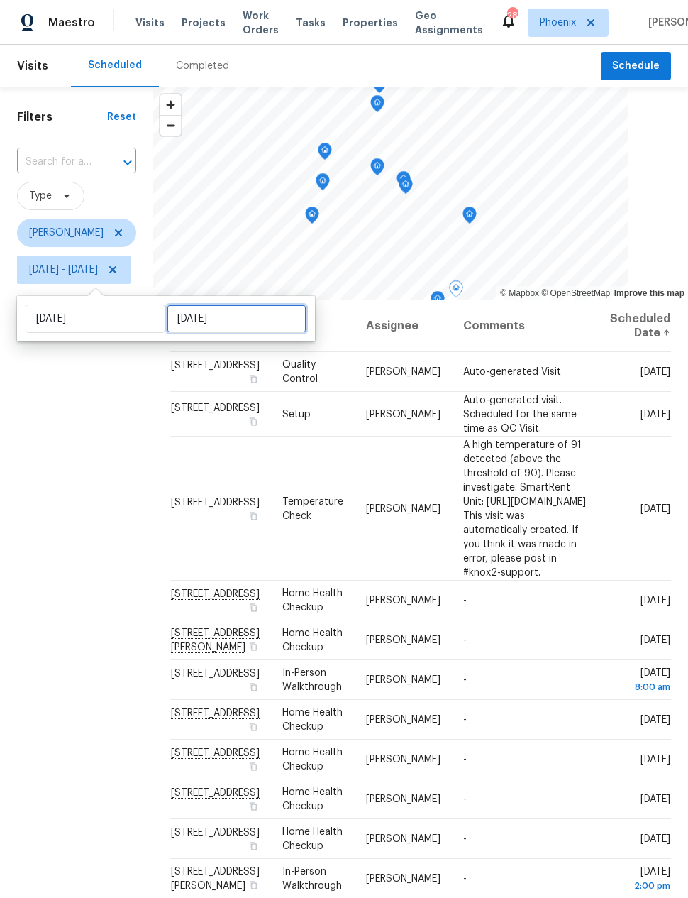
click at [182, 316] on input "Fri, Sep 19" at bounding box center [237, 318] width 140 height 28
select select "8"
select select "2025"
select select "9"
select select "2025"
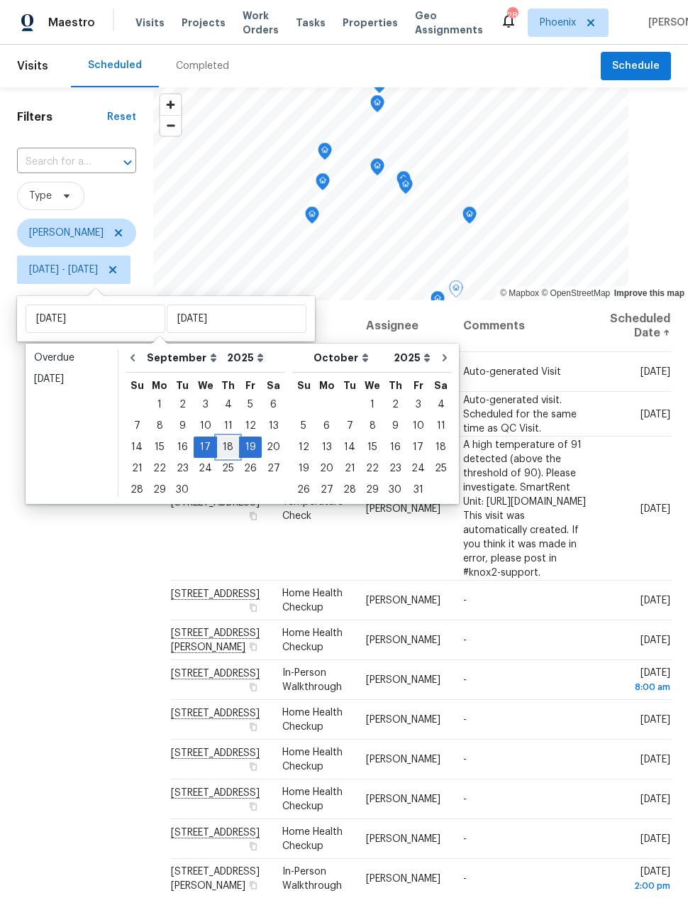
click at [221, 441] on div "18" at bounding box center [228, 447] width 22 height 20
type input "Thu, Sep 18"
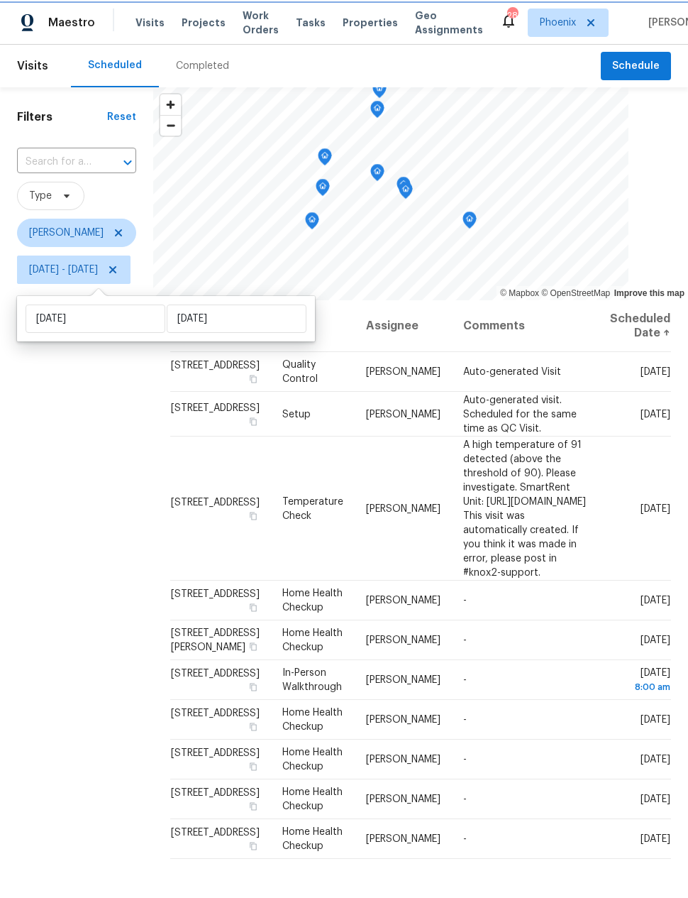
scroll to position [136, 0]
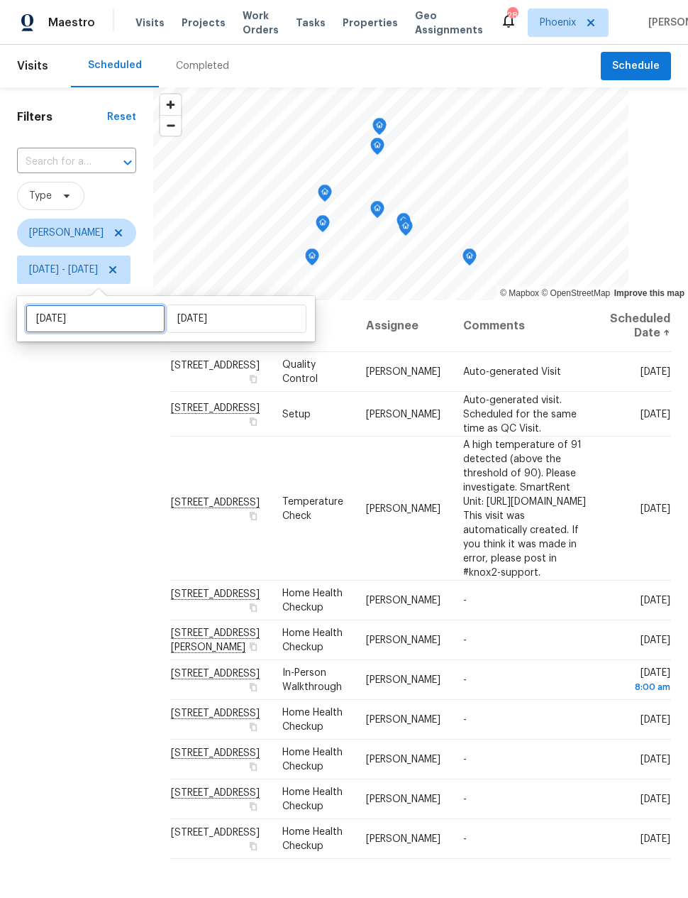
click at [58, 316] on input "Wed, Sep 17" at bounding box center [96, 318] width 140 height 28
select select "8"
select select "2025"
select select "9"
select select "2025"
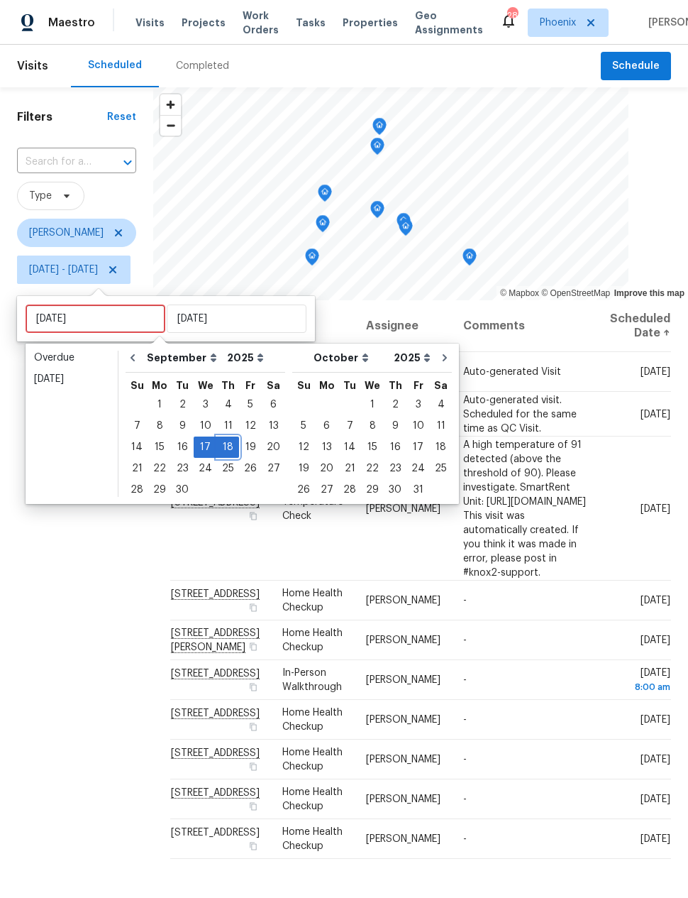
click at [219, 443] on div "18" at bounding box center [228, 447] width 22 height 20
type input "Thu, Sep 18"
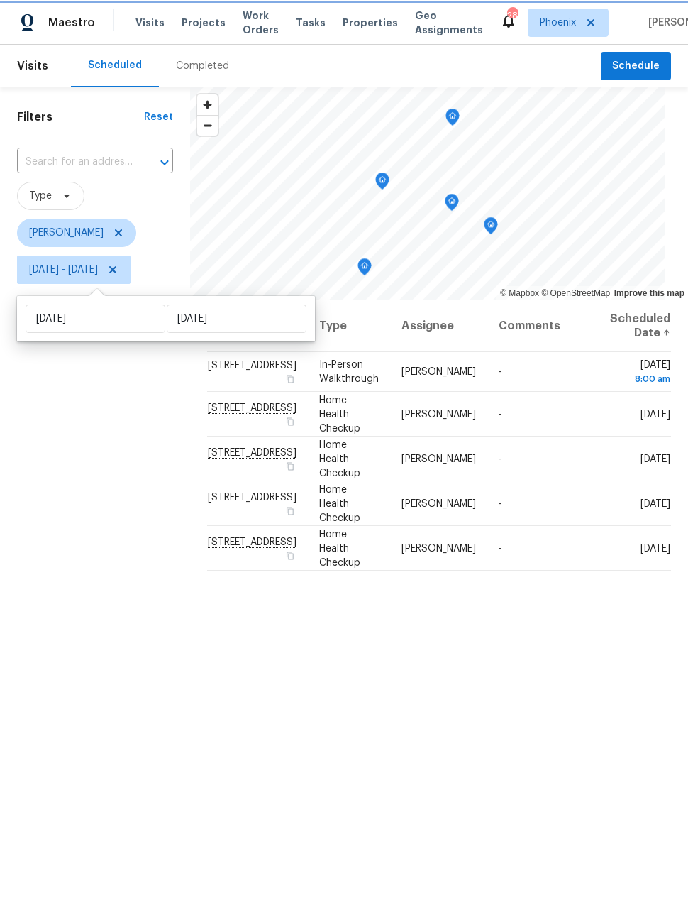
click at [371, 267] on icon "Map marker" at bounding box center [364, 267] width 13 height 16
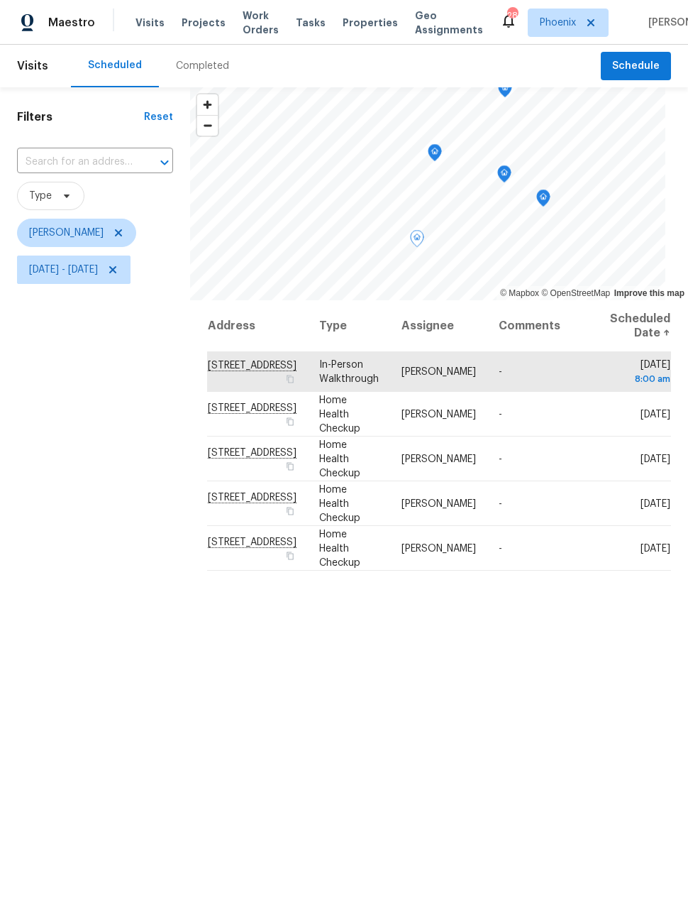
click at [507, 172] on icon "Map marker" at bounding box center [504, 174] width 4 height 4
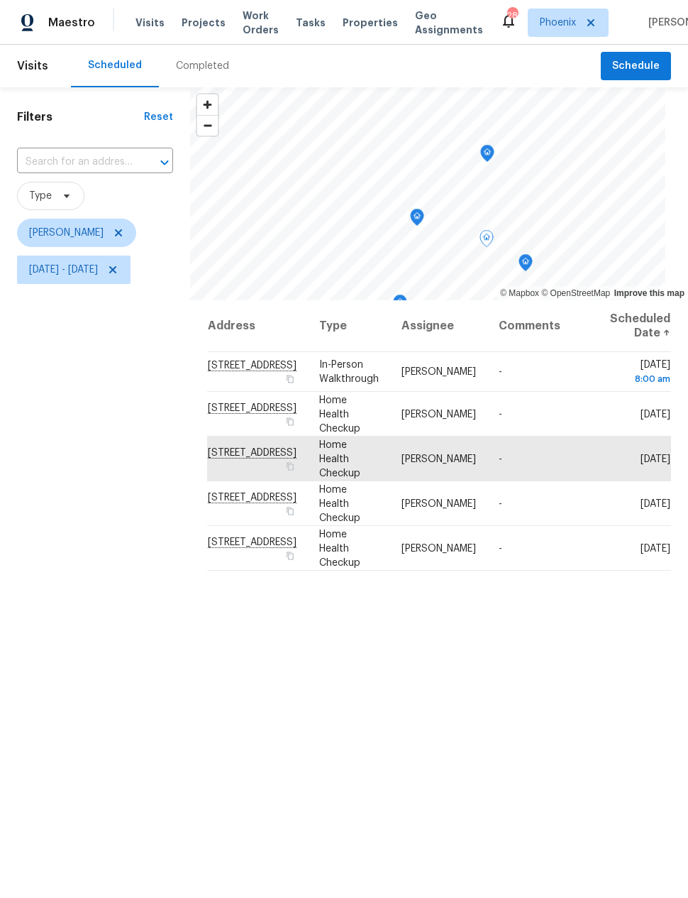
click at [495, 157] on icon "Map marker" at bounding box center [487, 154] width 14 height 18
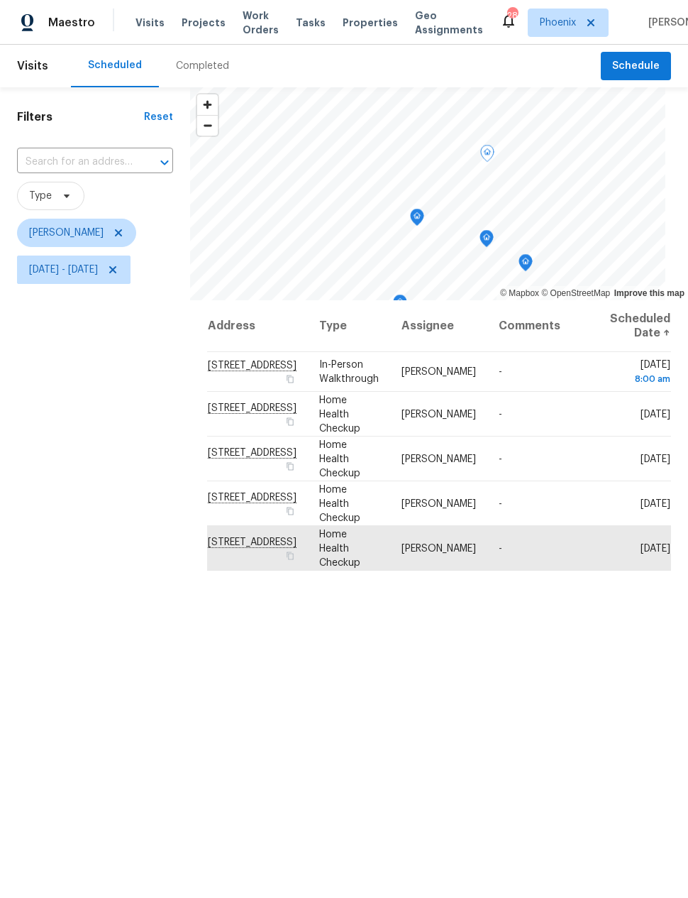
click at [0, 0] on icon at bounding box center [0, 0] width 0 height 0
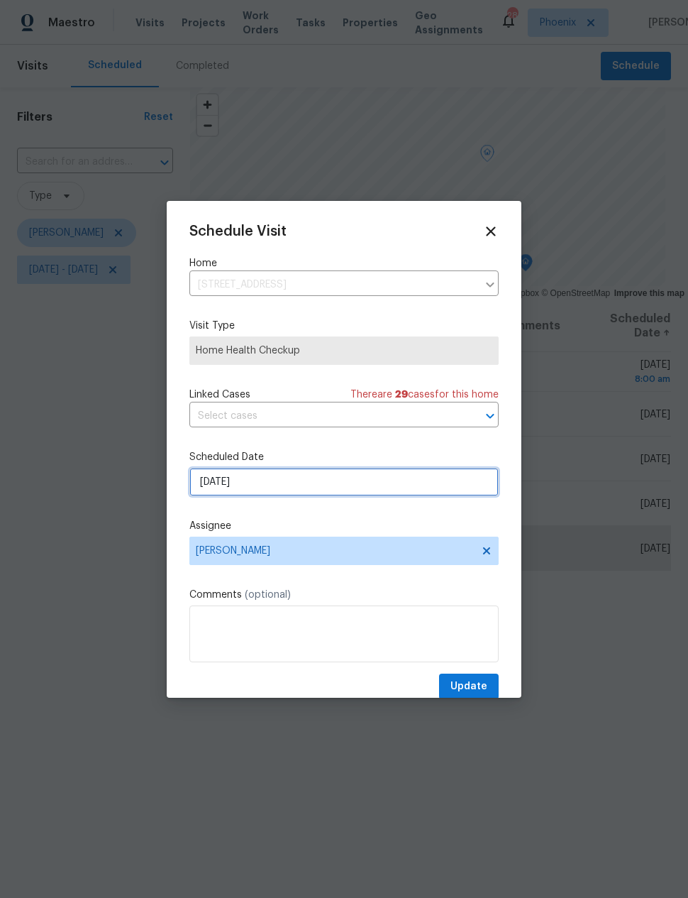
click at [371, 487] on input "9/18/2025" at bounding box center [343, 482] width 309 height 28
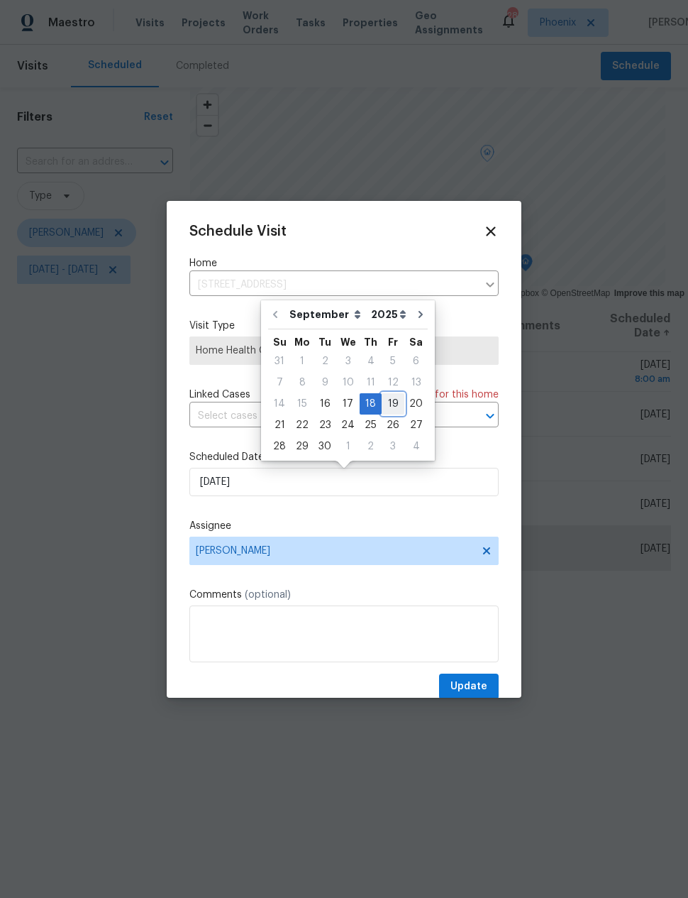
click at [390, 402] on div "19" at bounding box center [393, 404] width 23 height 20
type input "9/19/2025"
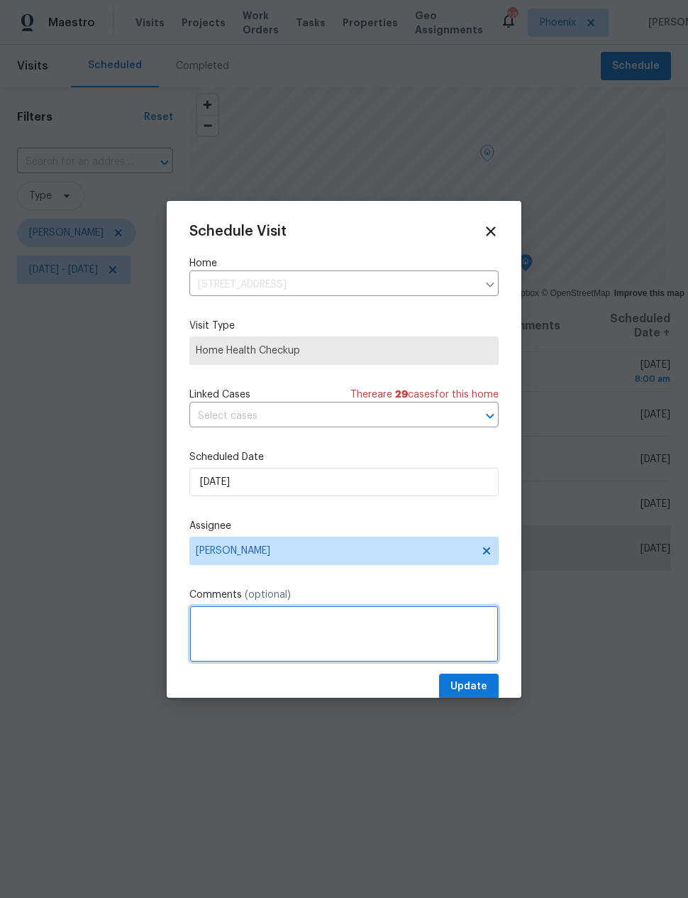
click at [470, 662] on textarea at bounding box center [343, 633] width 309 height 57
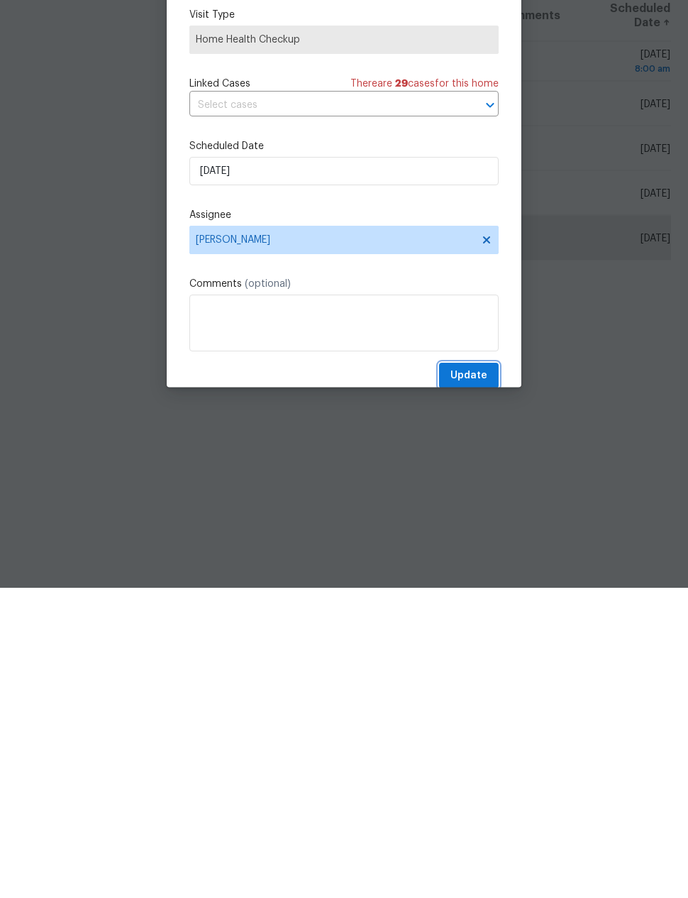
click at [475, 673] on button "Update" at bounding box center [469, 686] width 60 height 26
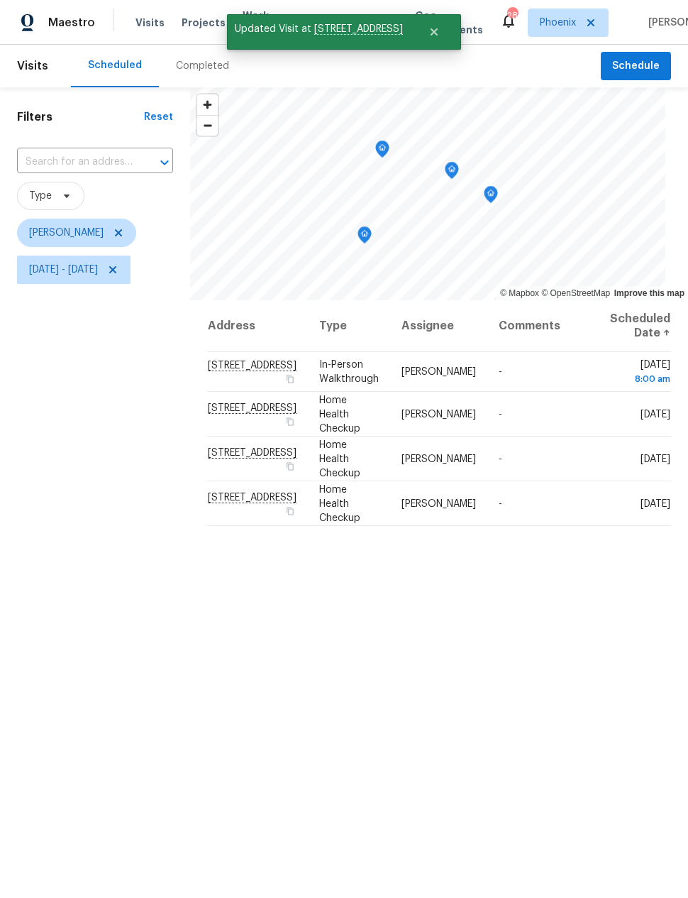
scroll to position [0, 0]
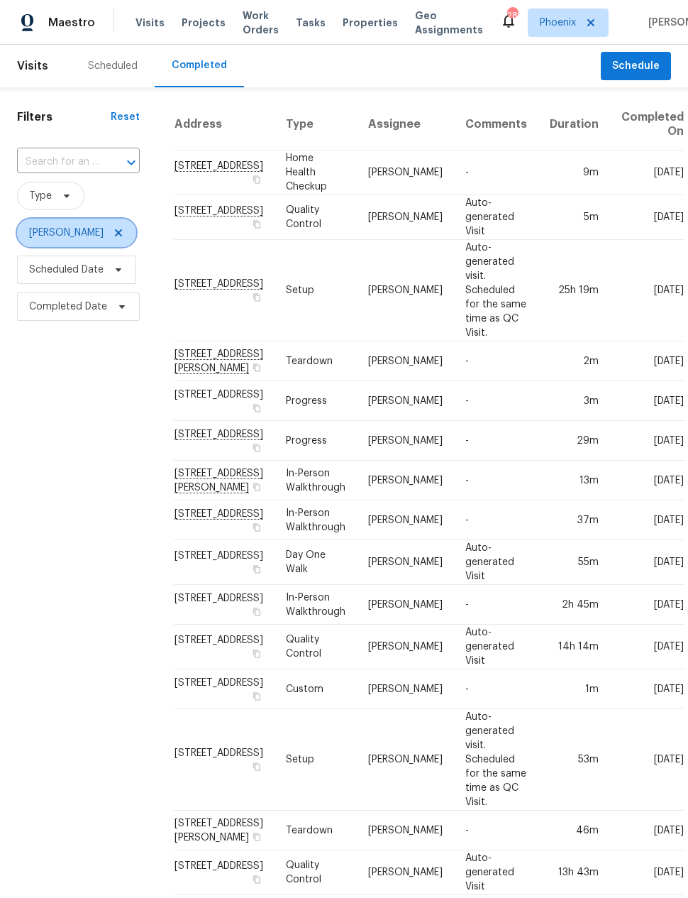
click at [113, 231] on icon at bounding box center [118, 232] width 11 height 11
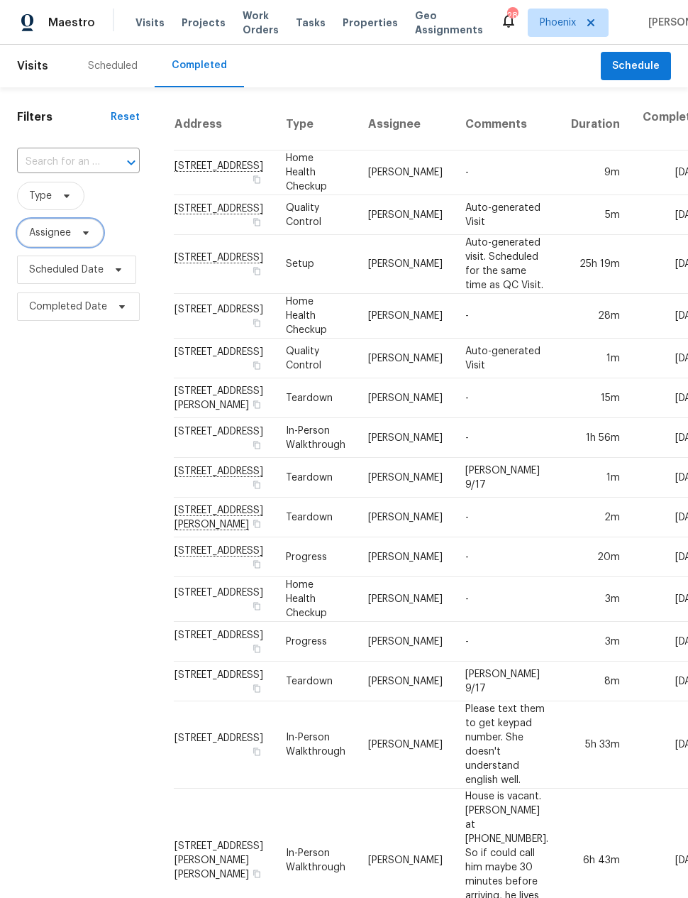
click at [44, 233] on span "Assignee" at bounding box center [50, 233] width 42 height 14
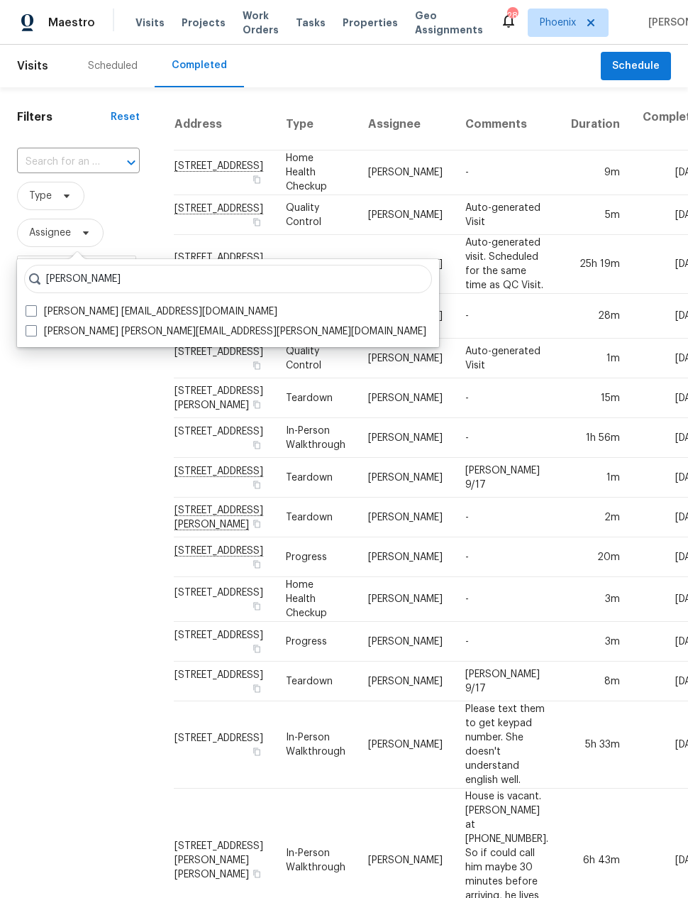
type input "Billie"
click at [49, 334] on label "Billie Atchley billie.atchley@opendoor.com" at bounding box center [226, 331] width 401 height 14
click at [35, 333] on input "Billie Atchley billie.atchley@opendoor.com" at bounding box center [30, 328] width 9 height 9
checkbox input "true"
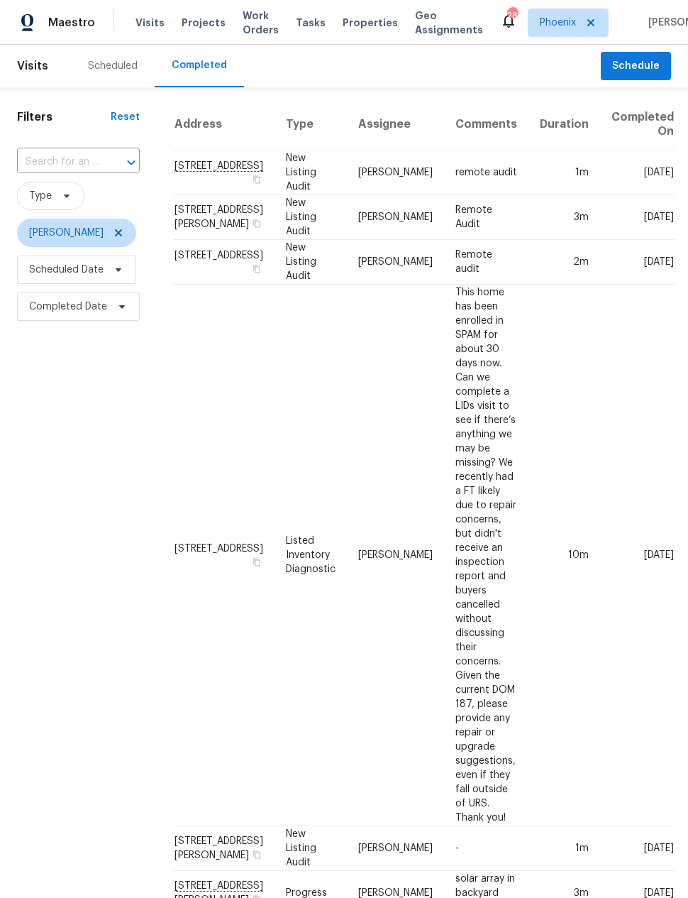
click at [80, 487] on div "Filters Reset ​ Type Billie Atchley Scheduled Date Completed Date" at bounding box center [78, 830] width 157 height 1486
click at [196, 285] on td "[STREET_ADDRESS]" at bounding box center [224, 262] width 101 height 45
